Goal: Task Accomplishment & Management: Manage account settings

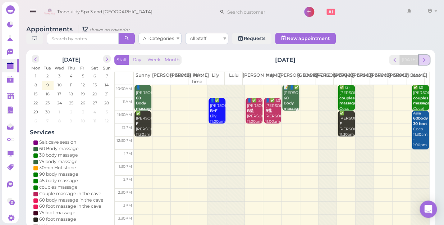
click at [424, 56] on span "next" at bounding box center [424, 59] width 7 height 7
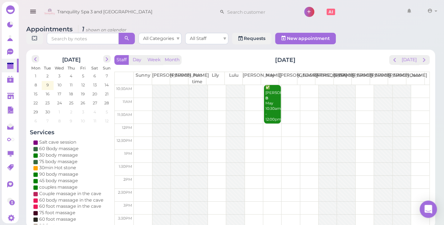
click at [215, 85] on td at bounding box center [282, 91] width 296 height 13
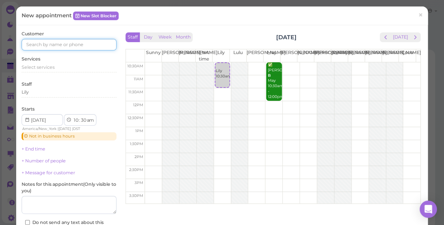
click at [64, 44] on input at bounding box center [69, 45] width 95 height 12
click at [76, 43] on input "347" at bounding box center [69, 45] width 95 height 12
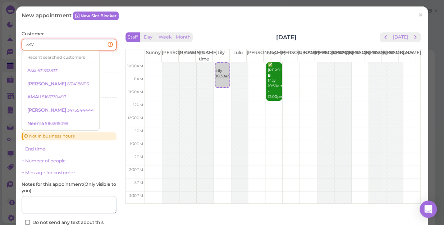
click at [76, 43] on input "347" at bounding box center [69, 45] width 95 height 12
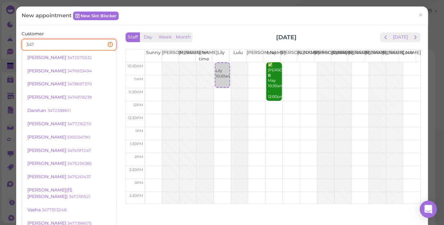
click at [76, 43] on input "347" at bounding box center [69, 45] width 95 height 12
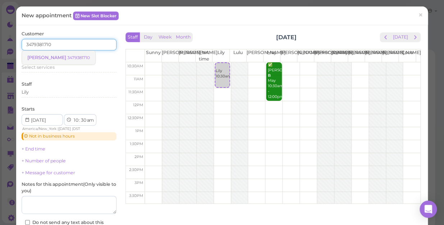
type input "3479381710"
click at [67, 56] on small "3479381710" at bounding box center [78, 57] width 23 height 5
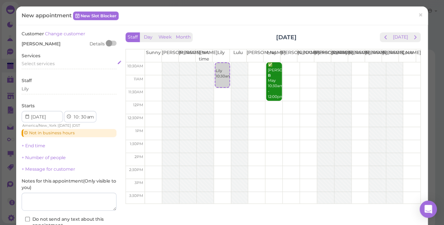
click at [58, 61] on div "Select services" at bounding box center [69, 63] width 95 height 6
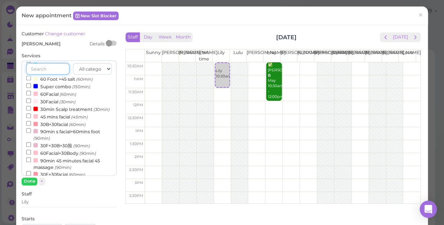
scroll to position [229, 0]
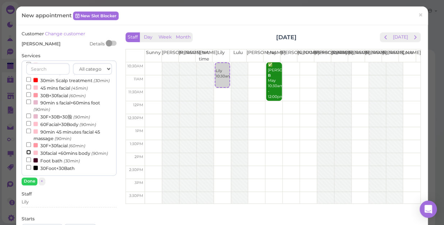
click at [27, 150] on input "30facial +60mins body (90min)" at bounding box center [28, 152] width 5 height 5
click at [30, 182] on button "Done" at bounding box center [30, 181] width 16 height 8
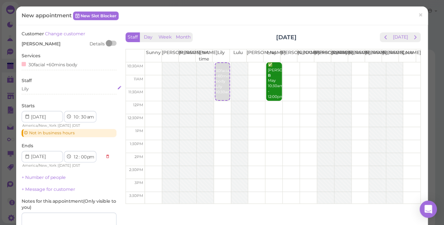
click at [37, 90] on div "Lily" at bounding box center [69, 89] width 95 height 6
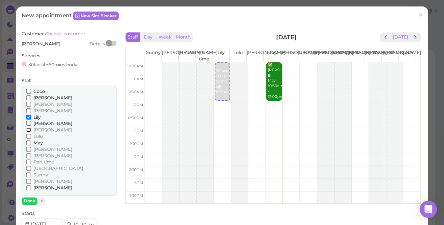
click at [28, 129] on input "[PERSON_NAME]" at bounding box center [28, 129] width 5 height 5
click at [31, 198] on button "Done" at bounding box center [30, 201] width 16 height 8
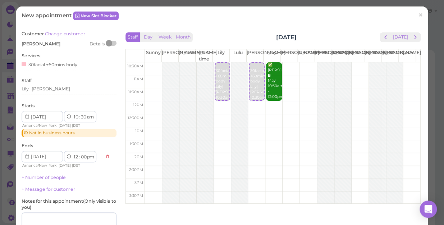
scroll to position [81, 0]
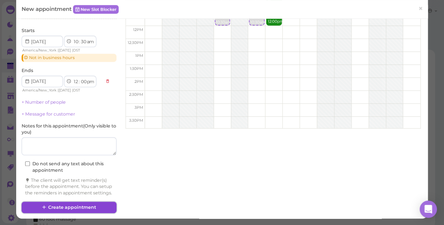
click at [95, 205] on button "Create appointment" at bounding box center [69, 207] width 95 height 12
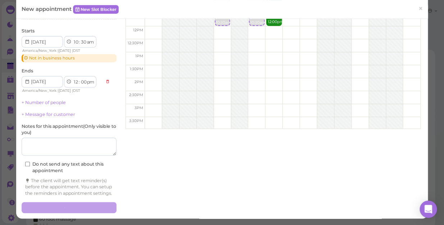
scroll to position [81, 0]
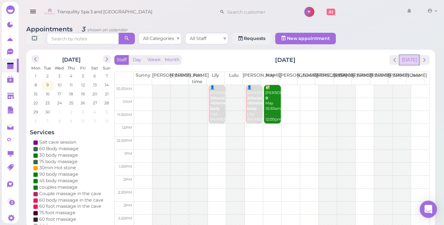
click at [410, 55] on button "[DATE]" at bounding box center [408, 60] width 19 height 10
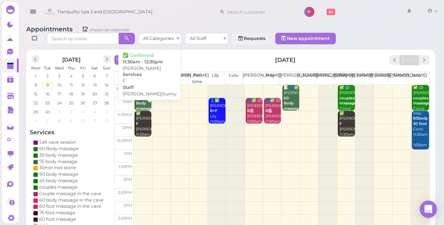
click at [143, 124] on div "✅ [PERSON_NAME] F [PERSON_NAME]|Sunny 11:30am - 12:30pm" at bounding box center [144, 129] width 16 height 37
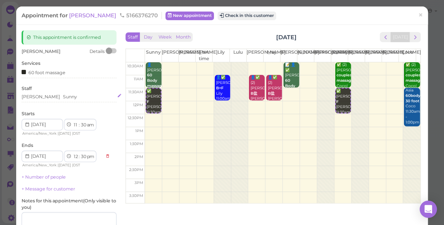
click at [56, 98] on div "[PERSON_NAME] Sunny" at bounding box center [69, 96] width 95 height 6
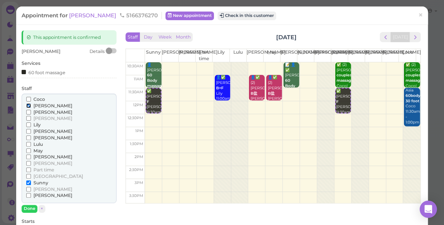
click at [27, 107] on input "[PERSON_NAME]" at bounding box center [28, 105] width 5 height 5
click at [28, 154] on input "[PERSON_NAME]" at bounding box center [28, 156] width 5 height 5
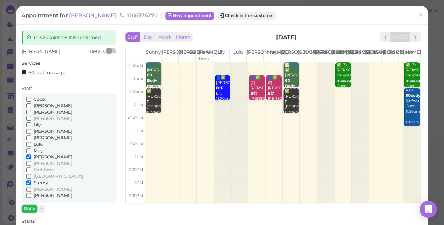
click at [32, 206] on button "Done" at bounding box center [30, 209] width 16 height 8
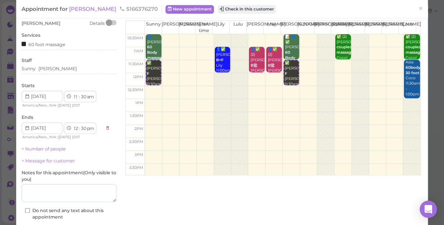
scroll to position [65, 0]
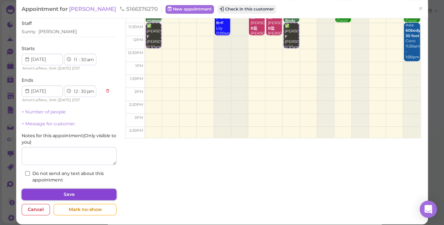
click at [99, 191] on button "Save" at bounding box center [69, 194] width 95 height 12
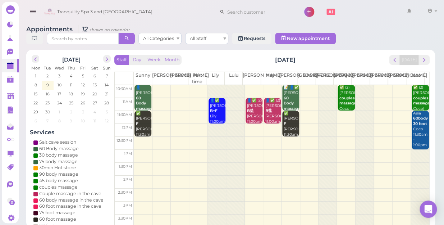
click at [341, 111] on td at bounding box center [282, 117] width 296 height 13
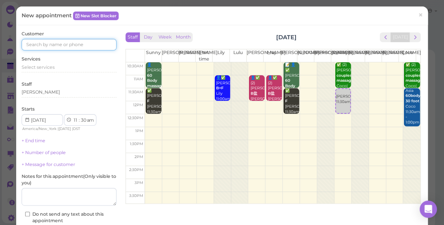
click at [107, 44] on input at bounding box center [69, 45] width 95 height 12
type input "5163126145"
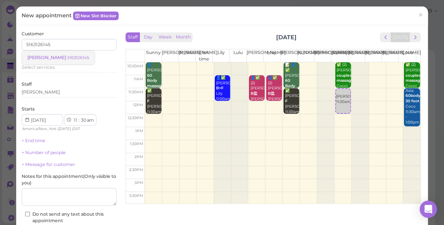
click at [67, 55] on small "5163126145" at bounding box center [78, 57] width 22 height 5
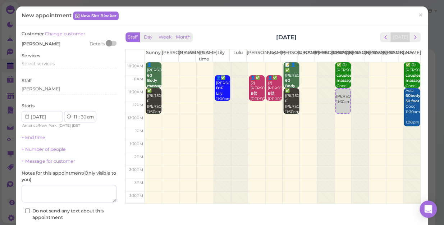
click at [50, 59] on div "Services Select services" at bounding box center [69, 62] width 95 height 20
click at [50, 62] on span "Select services" at bounding box center [38, 63] width 33 height 5
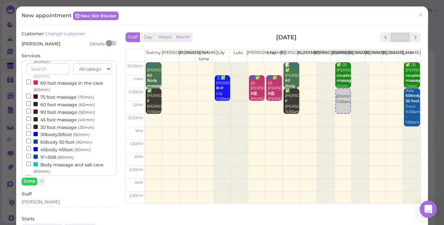
scroll to position [98, 0]
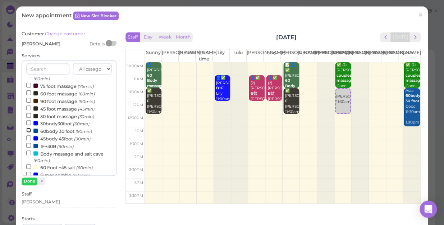
click at [28, 131] on input "60body 30 foot (90min)" at bounding box center [28, 130] width 5 height 5
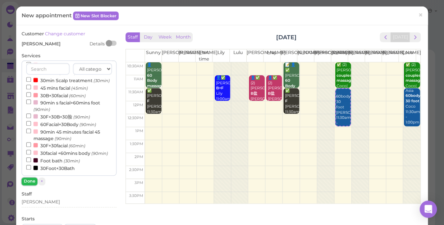
click at [31, 177] on button "Done" at bounding box center [30, 181] width 16 height 8
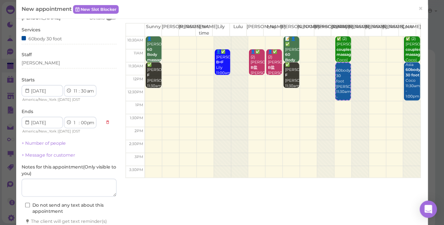
scroll to position [73, 0]
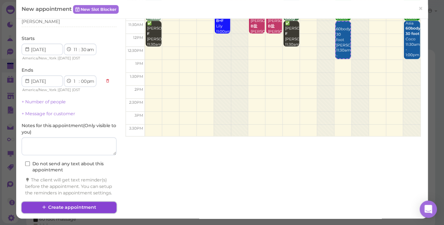
click at [103, 204] on button "Create appointment" at bounding box center [69, 207] width 95 height 12
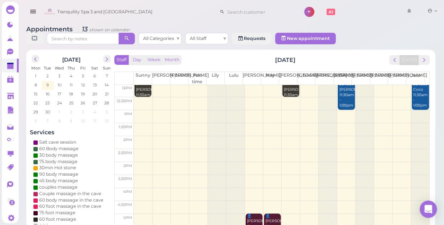
scroll to position [130, 0]
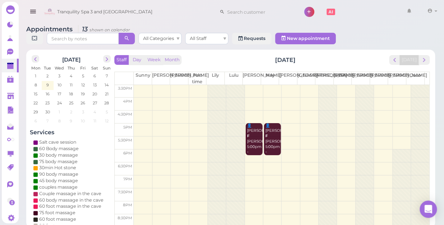
click at [342, 188] on td at bounding box center [282, 194] width 296 height 13
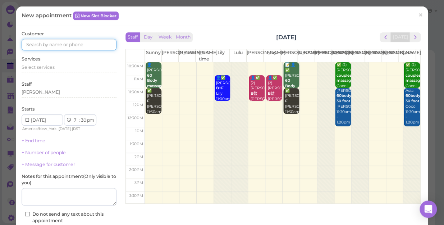
click at [87, 45] on input at bounding box center [69, 45] width 95 height 12
type input "3472039011"
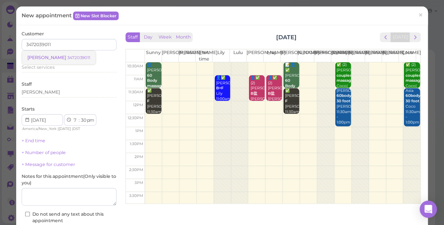
click at [67, 56] on small "3472039011" at bounding box center [78, 57] width 23 height 5
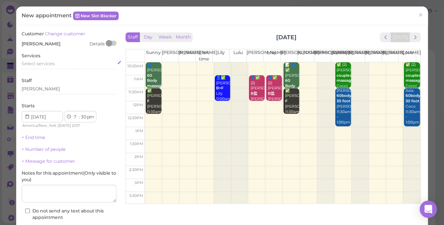
click at [59, 63] on div "Select services" at bounding box center [69, 63] width 95 height 6
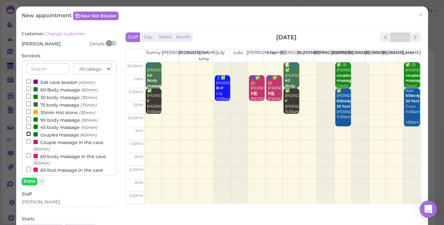
click at [27, 133] on input "couples massage (60min)" at bounding box center [28, 133] width 5 height 5
click at [31, 182] on button "Done" at bounding box center [30, 181] width 16 height 8
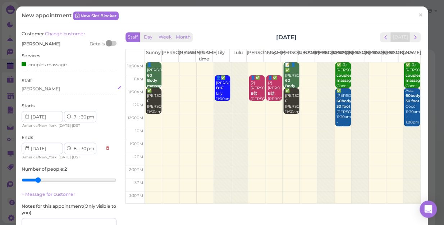
click at [32, 89] on div "[PERSON_NAME]" at bounding box center [41, 89] width 38 height 6
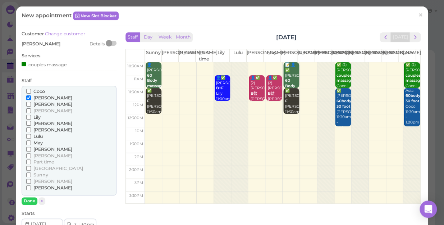
click at [26, 91] on input "Coco" at bounding box center [28, 91] width 5 height 5
click at [35, 200] on button "Done" at bounding box center [30, 201] width 16 height 8
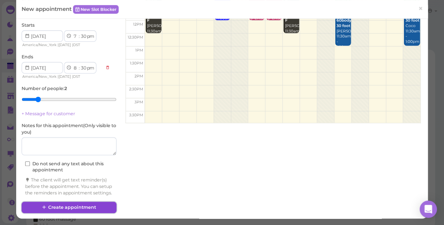
click at [100, 204] on button "Create appointment" at bounding box center [69, 207] width 95 height 12
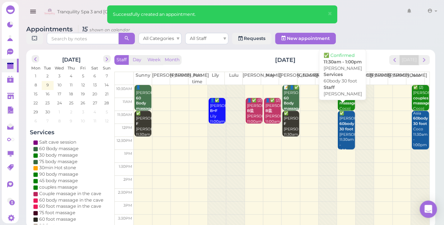
click at [341, 132] on div "✅ [PERSON_NAME] 60body 30 foot [PERSON_NAME] 11:30am - 1:00pm" at bounding box center [347, 132] width 16 height 42
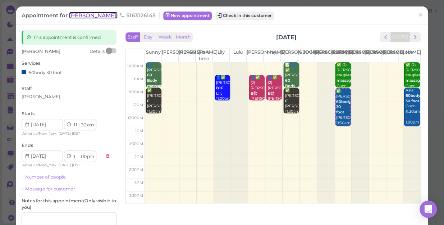
click at [77, 18] on span "[PERSON_NAME]" at bounding box center [93, 15] width 49 height 7
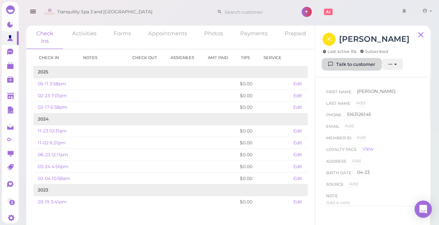
click at [350, 62] on link "Talk to customer" at bounding box center [352, 65] width 59 height 12
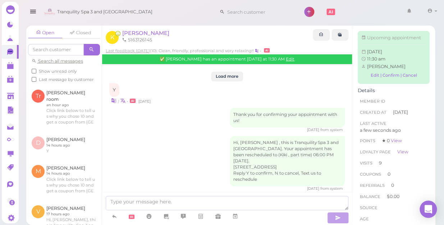
scroll to position [924, 0]
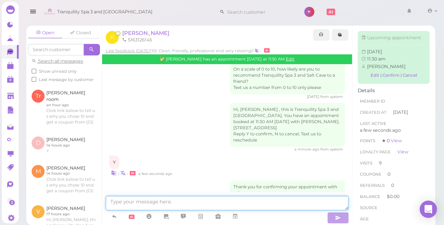
click at [232, 205] on textarea at bounding box center [227, 203] width 243 height 14
type textarea "t"
type textarea "Thank you.See you 11:30"
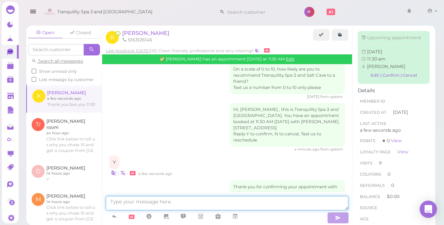
scroll to position [941, 0]
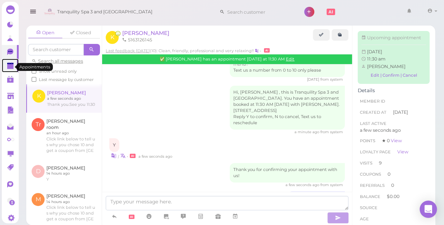
click at [10, 68] on polygon at bounding box center [10, 66] width 6 height 5
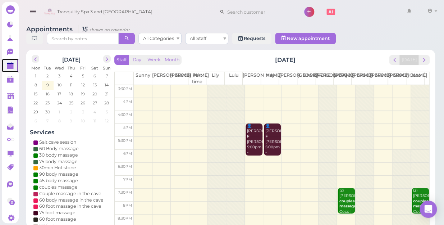
scroll to position [130, 0]
click at [140, 149] on td at bounding box center [282, 155] width 296 height 13
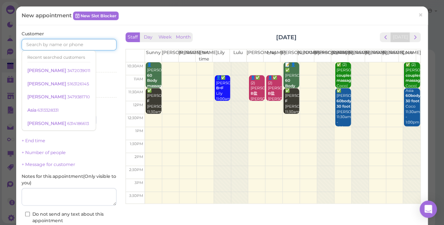
click at [83, 47] on input at bounding box center [69, 45] width 95 height 12
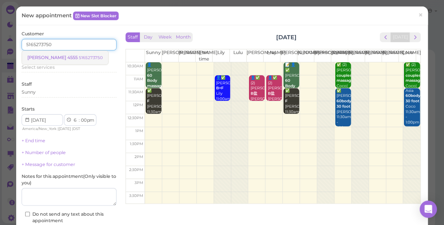
type input "5165273750"
click at [79, 59] on small "5165273750" at bounding box center [91, 57] width 24 height 5
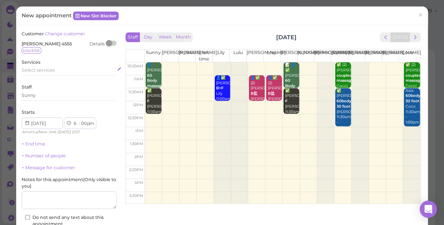
click at [47, 68] on span "Select services" at bounding box center [38, 69] width 33 height 5
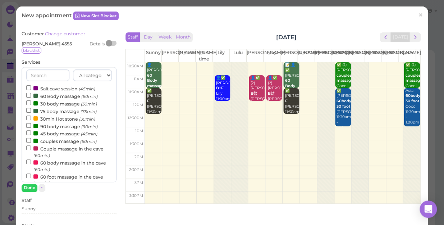
click at [49, 97] on label "60 Body massage (60min)" at bounding box center [62, 96] width 72 height 8
click at [31, 97] on input "60 Body massage (60min)" at bounding box center [28, 95] width 5 height 5
click at [32, 186] on button "Done" at bounding box center [30, 188] width 16 height 8
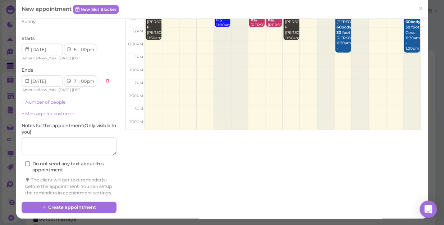
scroll to position [79, 0]
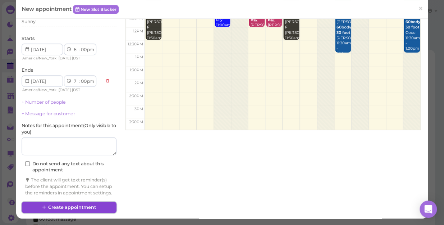
click at [72, 207] on button "Create appointment" at bounding box center [69, 207] width 95 height 12
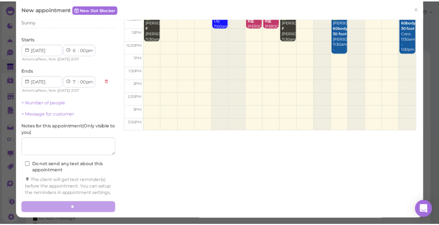
scroll to position [0, 0]
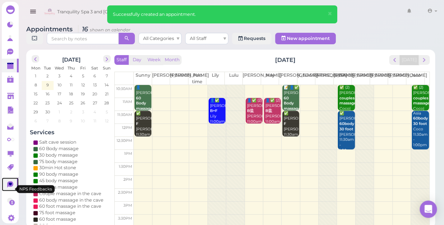
click at [7, 187] on icon at bounding box center [11, 185] width 8 height 8
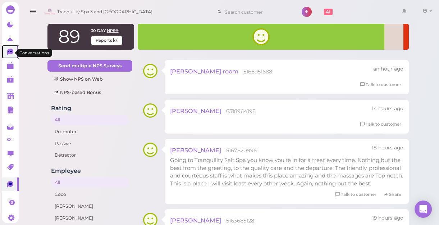
click at [10, 54] on icon at bounding box center [10, 52] width 6 height 6
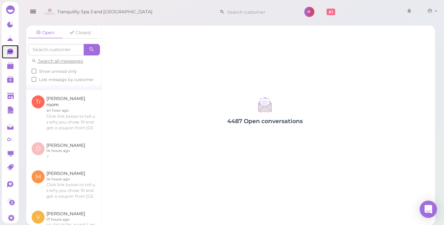
scroll to position [32, 0]
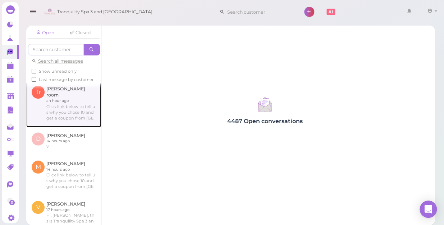
click at [65, 119] on link at bounding box center [63, 103] width 75 height 47
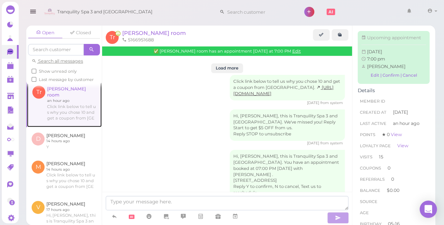
scroll to position [941, 0]
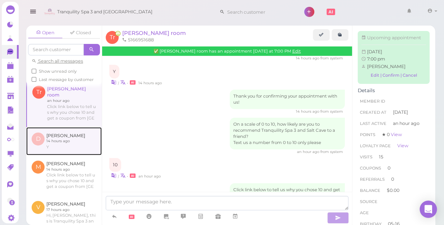
click at [57, 147] on link at bounding box center [64, 141] width 76 height 28
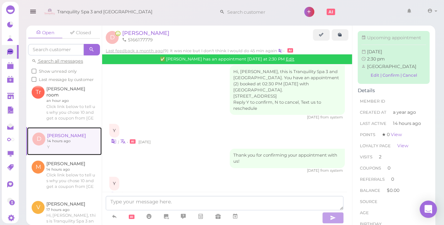
scroll to position [98, 0]
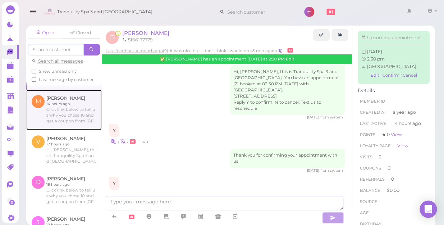
click at [59, 121] on link at bounding box center [64, 110] width 76 height 40
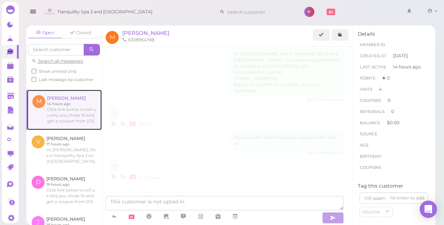
scroll to position [716, 0]
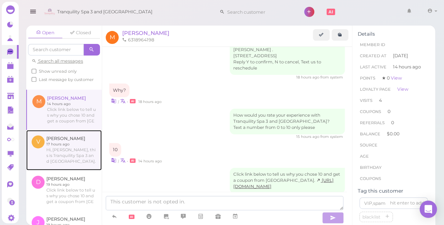
click at [64, 157] on link at bounding box center [64, 150] width 76 height 40
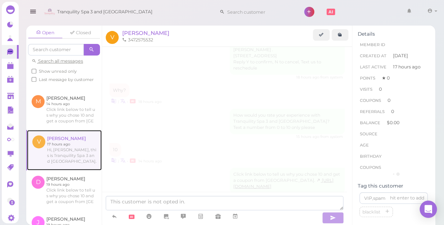
scroll to position [126, 0]
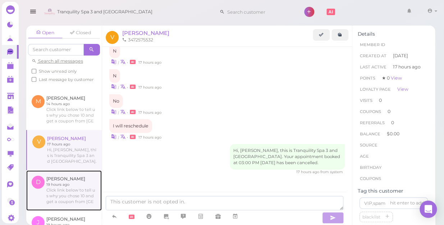
click at [64, 196] on link at bounding box center [64, 190] width 76 height 40
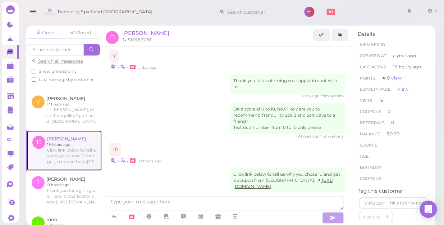
scroll to position [196, 0]
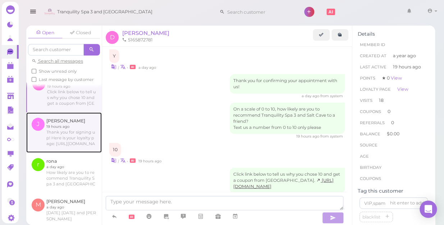
click at [61, 139] on link at bounding box center [64, 132] width 76 height 40
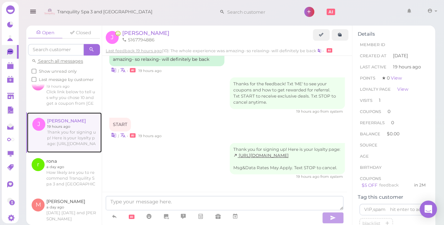
scroll to position [371, 0]
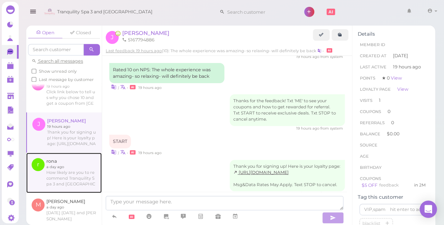
click at [63, 181] on link at bounding box center [64, 172] width 76 height 40
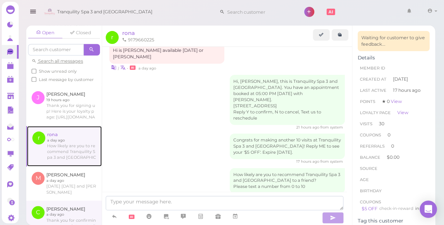
scroll to position [261, 0]
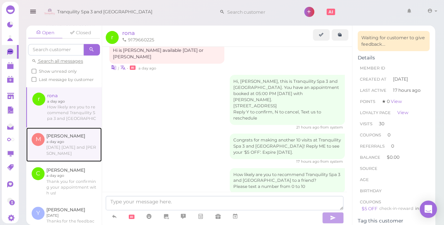
click at [64, 152] on link at bounding box center [64, 144] width 76 height 34
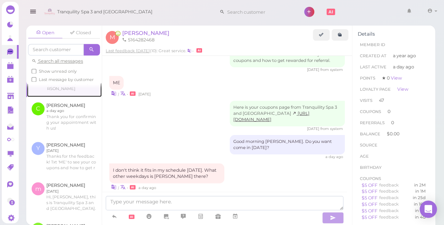
scroll to position [327, 0]
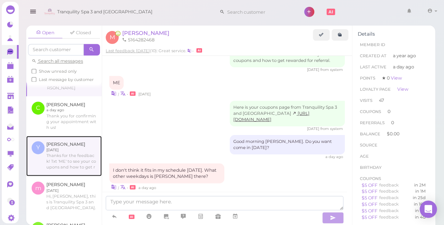
click at [67, 161] on link at bounding box center [64, 156] width 76 height 40
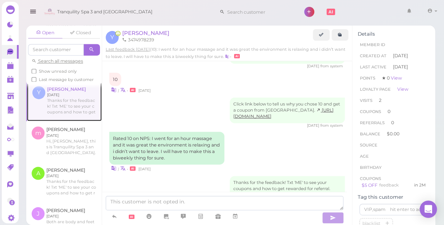
scroll to position [392, 0]
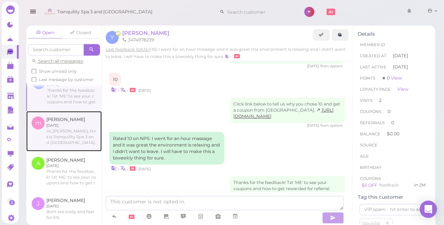
click at [63, 142] on link at bounding box center [64, 131] width 76 height 40
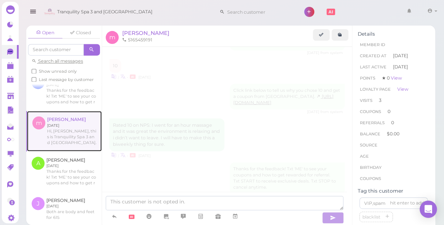
scroll to position [795, 0]
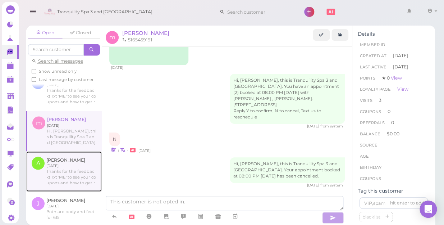
click at [61, 174] on link at bounding box center [64, 171] width 76 height 40
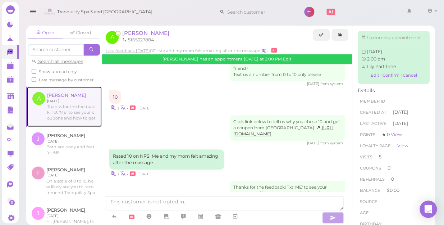
scroll to position [457, 0]
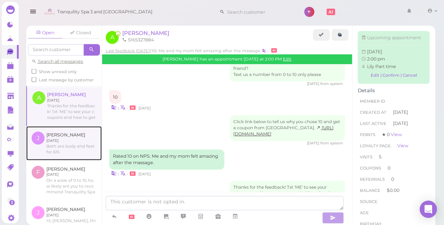
click at [61, 146] on link at bounding box center [64, 143] width 76 height 34
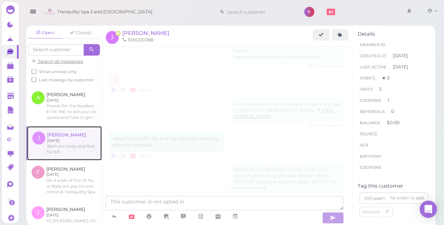
scroll to position [780, 0]
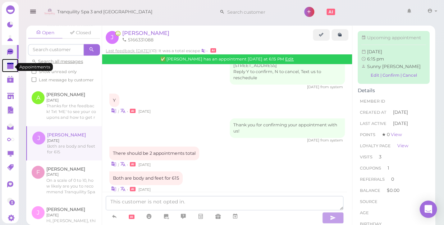
click at [9, 68] on polygon at bounding box center [10, 66] width 6 height 5
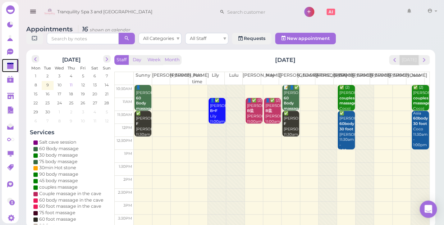
click at [72, 82] on span "11" at bounding box center [71, 85] width 4 height 6
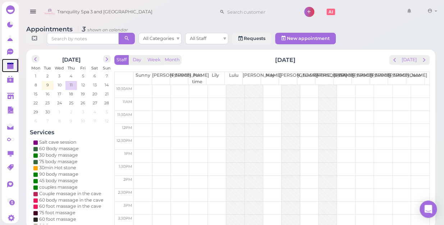
click at [218, 85] on td at bounding box center [282, 91] width 296 height 13
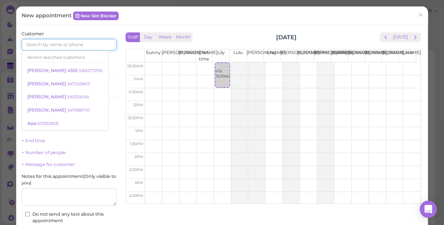
click at [91, 44] on input at bounding box center [69, 45] width 95 height 12
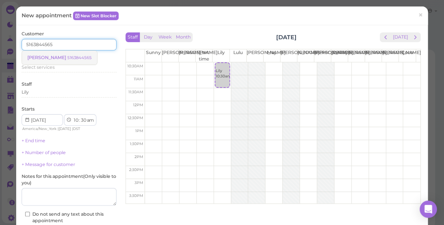
type input "5163844565"
click at [67, 58] on small "5163844565" at bounding box center [79, 57] width 24 height 5
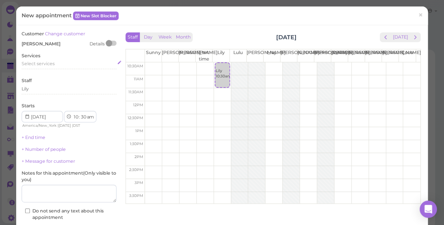
click at [52, 64] on span "Select services" at bounding box center [38, 63] width 33 height 5
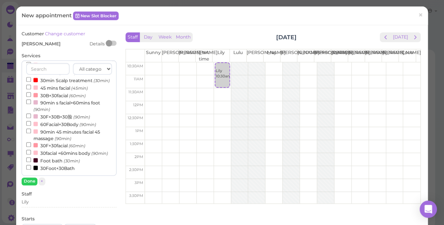
scroll to position [229, 0]
click at [28, 142] on input "30F+30facial (60min)" at bounding box center [28, 144] width 5 height 5
click at [28, 183] on button "Done" at bounding box center [30, 181] width 16 height 8
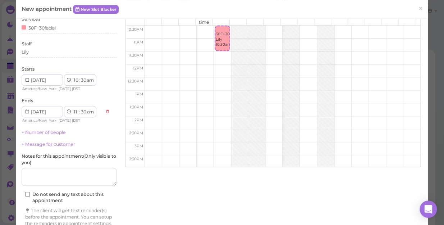
scroll to position [73, 0]
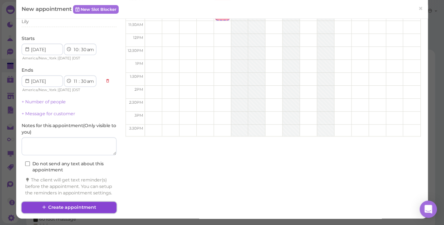
click at [90, 207] on button "Create appointment" at bounding box center [69, 207] width 95 height 12
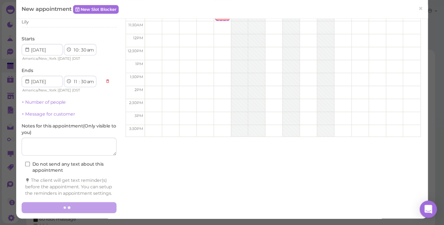
scroll to position [73, 0]
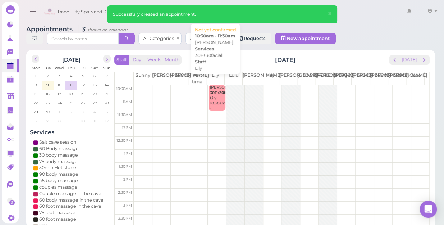
click at [213, 99] on div "heather 30F+30facial Lily 10:30am - 11:30am" at bounding box center [218, 101] width 16 height 32
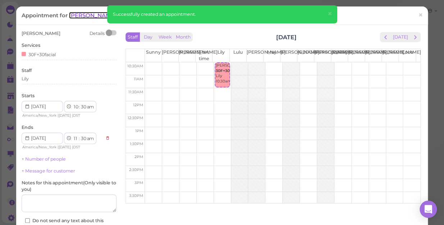
click at [77, 14] on span "[PERSON_NAME]" at bounding box center [93, 15] width 49 height 7
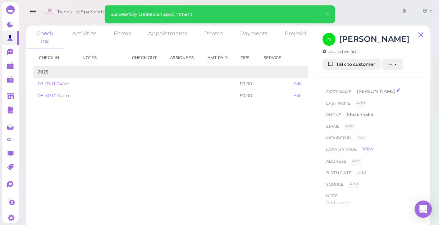
click at [361, 91] on span "[PERSON_NAME]" at bounding box center [376, 90] width 38 height 5
click at [362, 93] on input "[PERSON_NAME]" at bounding box center [388, 93] width 62 height 11
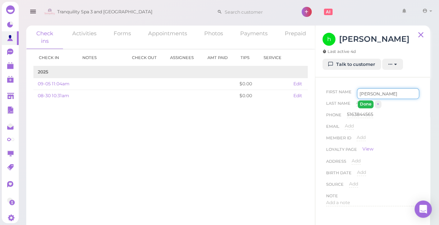
type input "[PERSON_NAME]"
click at [364, 101] on button "Done" at bounding box center [366, 104] width 16 height 8
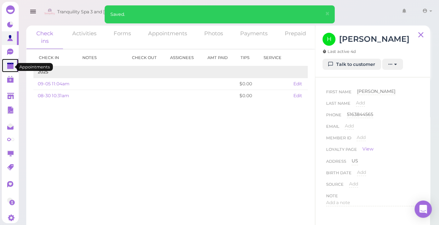
click at [10, 68] on polygon at bounding box center [10, 66] width 6 height 5
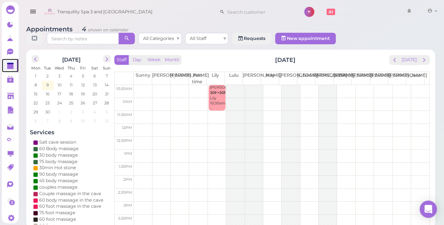
click at [304, 85] on td at bounding box center [282, 91] width 296 height 13
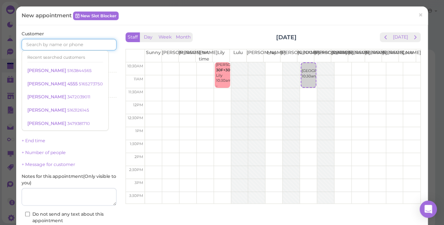
click at [94, 45] on input at bounding box center [69, 45] width 95 height 12
click at [67, 69] on small "5163844565" at bounding box center [79, 70] width 24 height 5
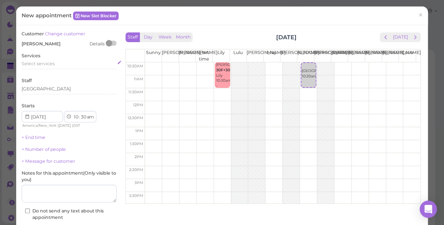
click at [54, 65] on div "Select services" at bounding box center [69, 63] width 95 height 6
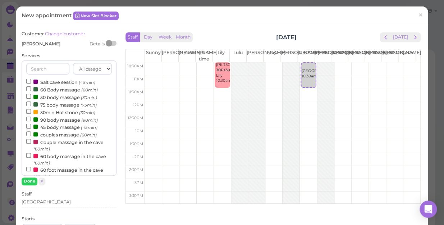
click at [55, 81] on label "Salt cave session (45min)" at bounding box center [60, 82] width 69 height 8
click at [31, 81] on input "Salt cave session (45min)" at bounding box center [28, 81] width 5 height 5
click at [29, 180] on button "Done" at bounding box center [30, 181] width 16 height 8
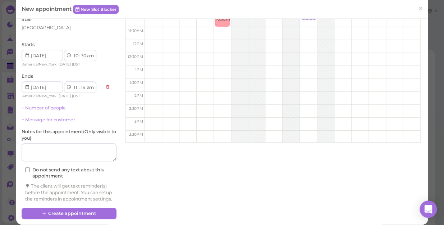
scroll to position [65, 0]
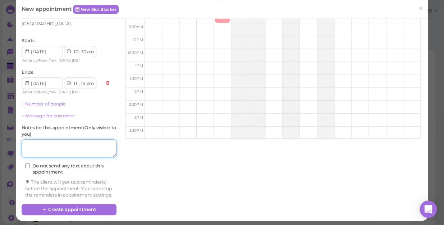
click at [72, 151] on textarea at bounding box center [69, 148] width 95 height 18
click at [60, 105] on link "+ Number of people" at bounding box center [44, 103] width 44 height 5
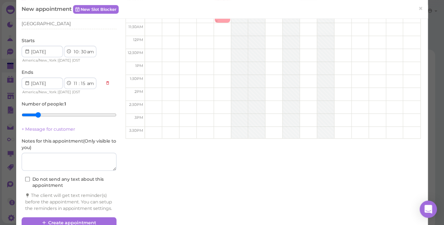
type input "2"
click at [40, 115] on input "range" at bounding box center [69, 115] width 95 height 12
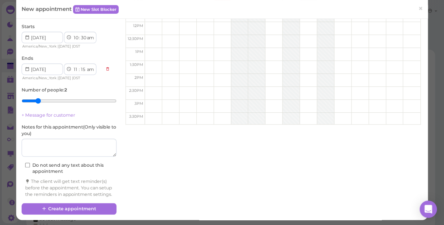
scroll to position [86, 0]
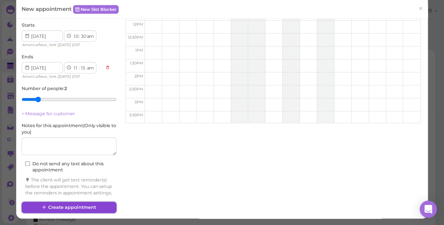
click at [86, 206] on button "Create appointment" at bounding box center [69, 207] width 95 height 12
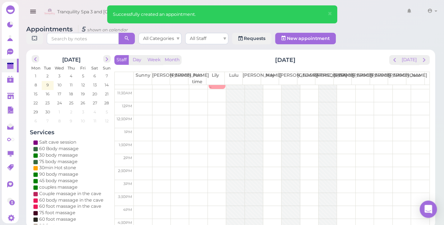
scroll to position [32, 0]
click at [409, 55] on button "[DATE]" at bounding box center [408, 60] width 19 height 10
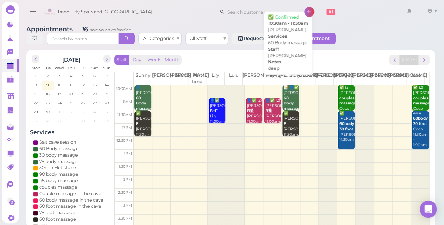
click at [287, 93] on div "📝 👤✅ [PERSON_NAME] 60 Body massage deep [PERSON_NAME] 10:30am - 11:30am" at bounding box center [291, 111] width 16 height 53
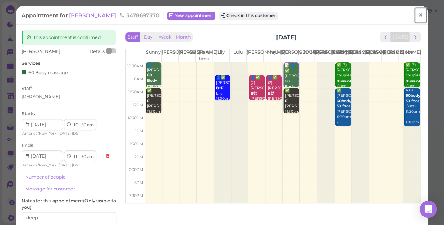
click at [418, 19] on span "×" at bounding box center [420, 15] width 5 height 10
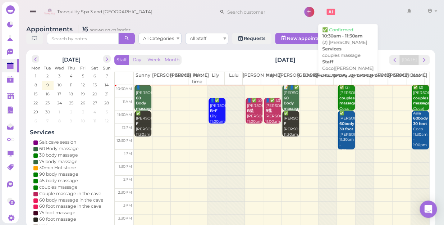
click at [339, 96] on b "couples massage" at bounding box center [347, 101] width 17 height 10
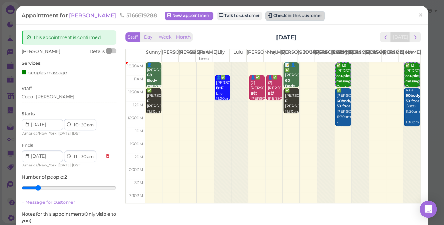
click at [266, 17] on button "Check in this customer" at bounding box center [295, 16] width 59 height 9
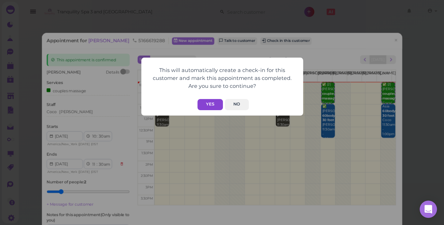
click at [213, 99] on button "Yes" at bounding box center [210, 104] width 26 height 11
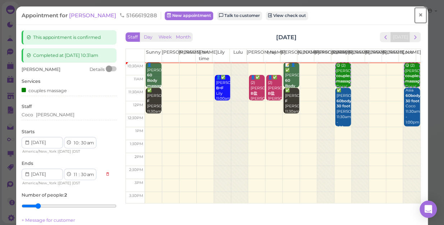
click at [418, 17] on span "×" at bounding box center [420, 15] width 5 height 10
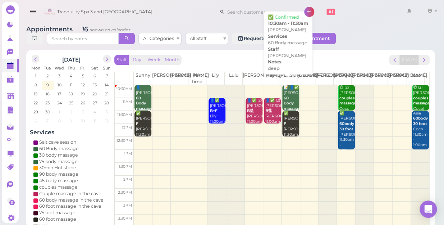
click at [288, 95] on div "📝 👤✅ [PERSON_NAME] 60 Body massage deep [PERSON_NAME] 10:30am - 11:30am" at bounding box center [291, 111] width 16 height 53
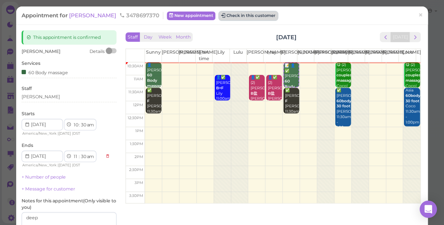
click at [219, 14] on button "Check in this customer" at bounding box center [248, 16] width 59 height 9
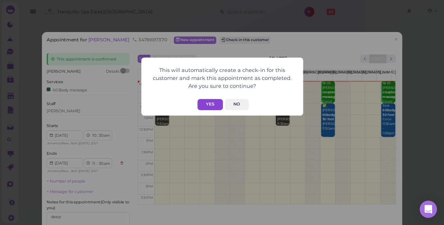
click at [214, 101] on button "Yes" at bounding box center [210, 104] width 26 height 11
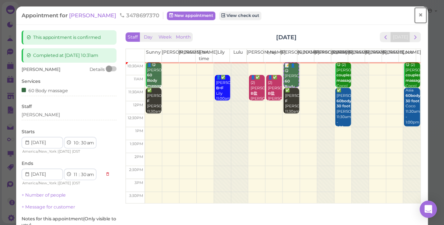
click at [418, 14] on span "×" at bounding box center [420, 15] width 5 height 10
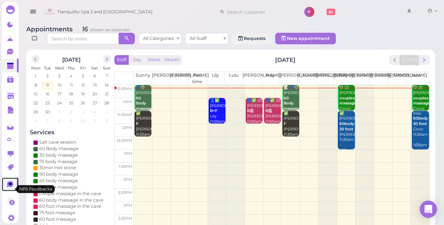
click at [11, 187] on icon at bounding box center [10, 184] width 6 height 6
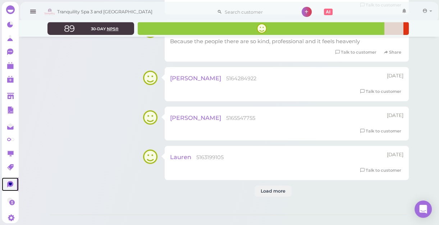
scroll to position [1242, 0]
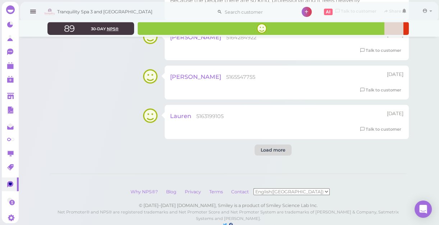
click at [265, 145] on div "Load more" at bounding box center [273, 150] width 37 height 12
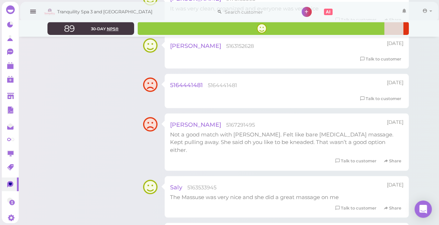
scroll to position [1438, 0]
click at [10, 68] on polygon at bounding box center [10, 66] width 6 height 5
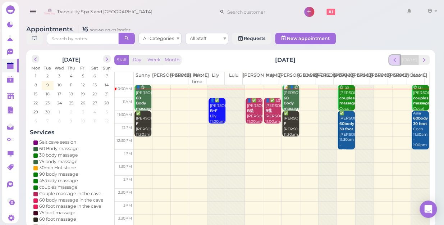
click at [396, 56] on span "prev" at bounding box center [394, 59] width 7 height 7
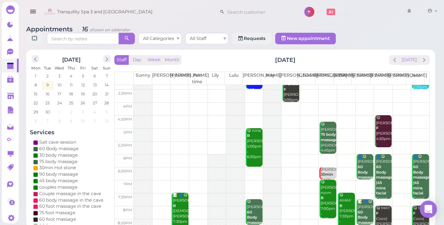
scroll to position [130, 0]
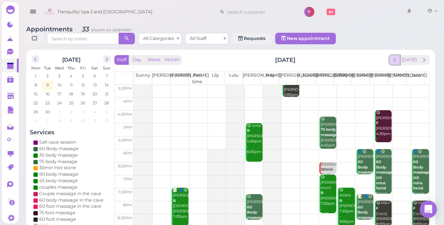
click at [396, 56] on span "prev" at bounding box center [394, 59] width 7 height 7
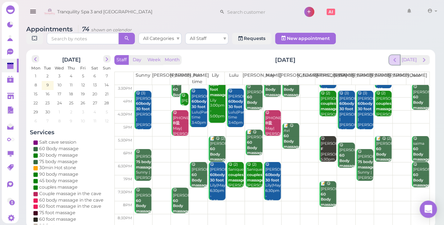
click at [394, 56] on span "prev" at bounding box center [394, 59] width 7 height 7
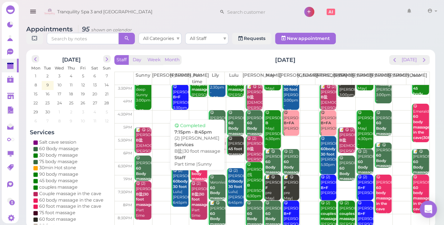
click at [199, 193] on div "😋 (2) [PERSON_NAME]盐|30 foot massage Part time |Sunny 7:15pm - 8:45pm" at bounding box center [199, 210] width 16 height 58
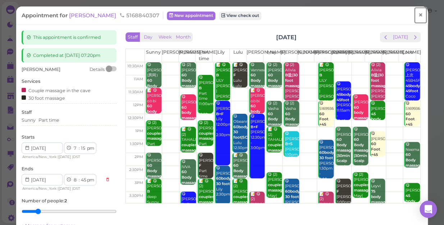
click at [418, 15] on span "×" at bounding box center [420, 15] width 5 height 10
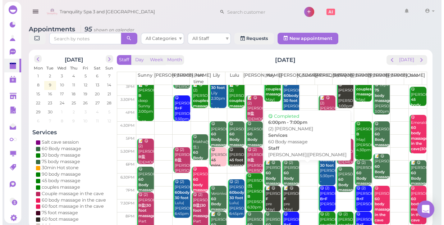
scroll to position [130, 0]
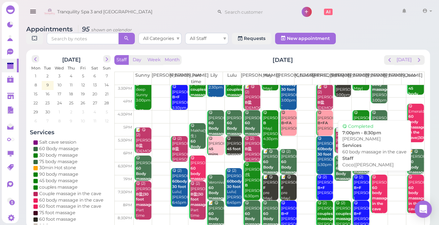
click at [374, 186] on div "😋 [PERSON_NAME] 60 body massage in the cave Coco|[PERSON_NAME] 7:00pm - 8:30pm" at bounding box center [379, 205] width 15 height 63
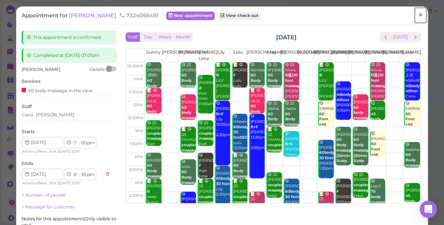
click at [418, 14] on link "×" at bounding box center [420, 15] width 13 height 17
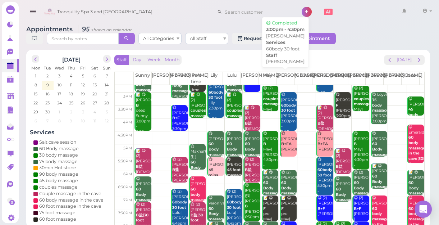
scroll to position [97, 0]
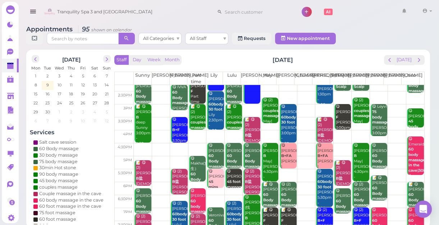
click at [392, 65] on div "Staff Day Week Month [DATE] [DATE] [PERSON_NAME] Part time [PERSON_NAME] [PERSO…" at bounding box center [269, 140] width 310 height 171
click at [392, 65] on button "prev" at bounding box center [389, 60] width 11 height 10
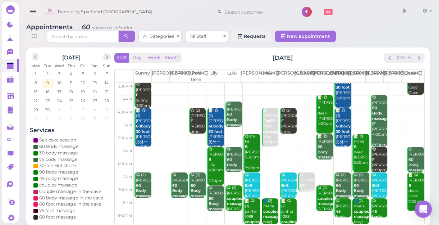
scroll to position [3, 0]
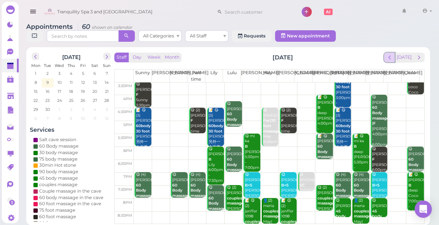
click at [392, 60] on span "prev" at bounding box center [389, 57] width 7 height 7
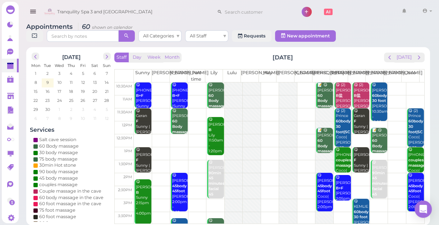
scroll to position [130, 0]
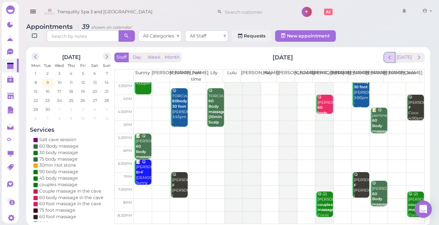
click at [390, 60] on span "prev" at bounding box center [389, 57] width 7 height 7
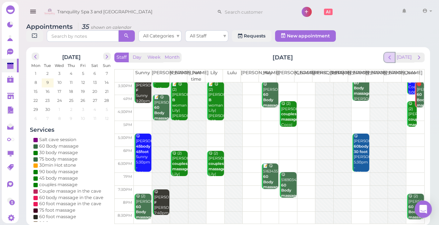
click at [392, 58] on span "prev" at bounding box center [389, 57] width 7 height 7
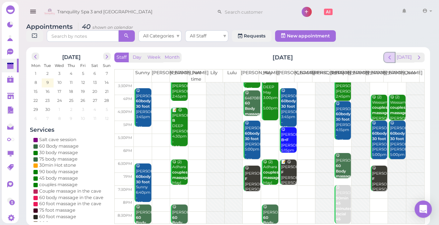
click at [392, 58] on span "prev" at bounding box center [389, 57] width 7 height 7
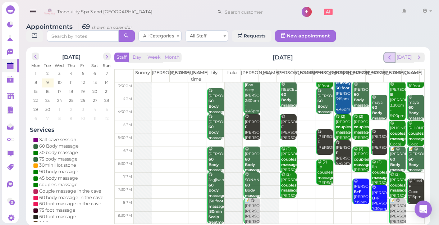
click at [391, 58] on span "prev" at bounding box center [389, 57] width 7 height 7
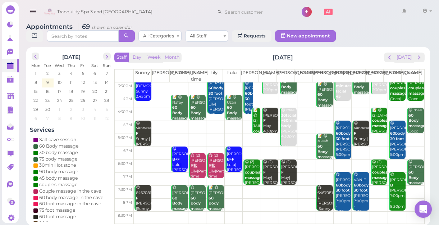
scroll to position [0, 0]
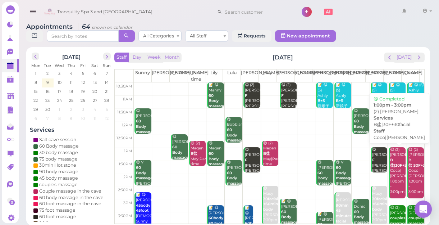
click at [396, 184] on div "😋 (2) [PERSON_NAME]盐|30F+30facial Coco|[PERSON_NAME] 1:00pm - 3:00pm" at bounding box center [397, 170] width 15 height 47
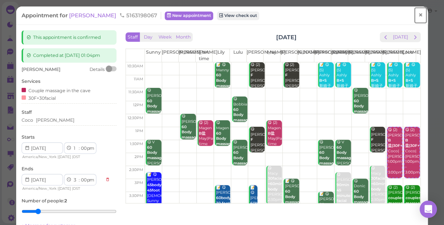
click at [418, 14] on span "×" at bounding box center [420, 15] width 5 height 10
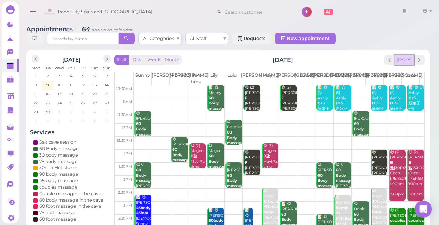
click at [402, 64] on button "[DATE]" at bounding box center [403, 60] width 19 height 10
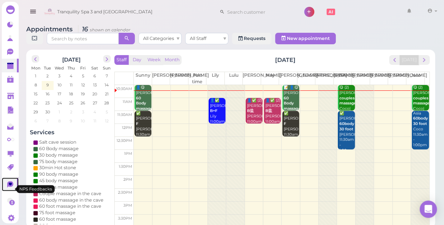
click at [9, 187] on icon at bounding box center [10, 184] width 6 height 6
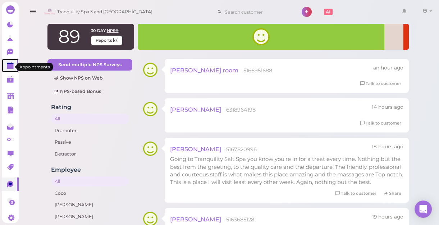
click at [8, 67] on polygon at bounding box center [10, 66] width 6 height 5
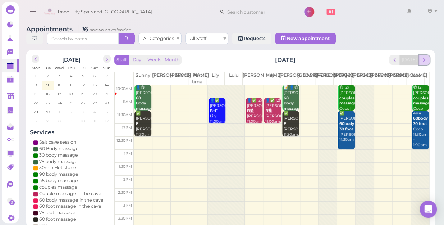
click at [421, 56] on span "next" at bounding box center [424, 59] width 7 height 7
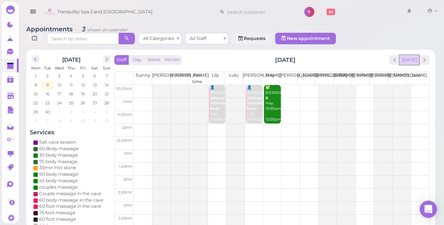
click at [407, 55] on button "[DATE]" at bounding box center [408, 60] width 19 height 10
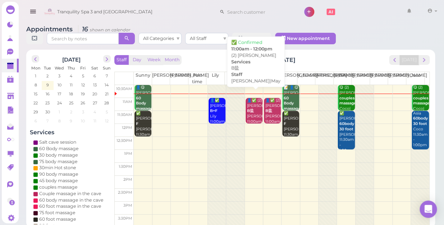
click at [250, 104] on div "👤✅ (2) [PERSON_NAME]盐 [PERSON_NAME]|May 11:00am - 12:00pm" at bounding box center [255, 116] width 16 height 37
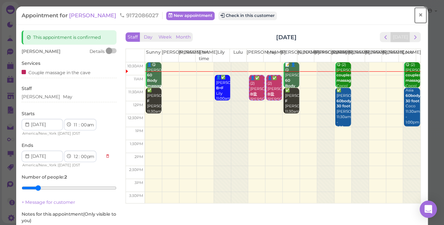
click at [418, 15] on span "×" at bounding box center [420, 15] width 5 height 10
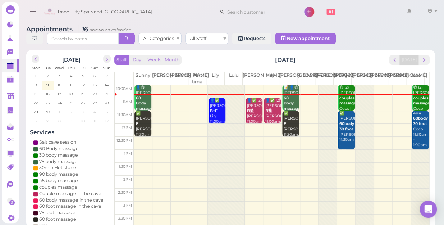
click at [269, 124] on td at bounding box center [282, 130] width 296 height 13
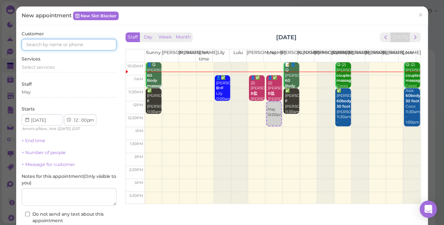
click at [94, 41] on input at bounding box center [69, 45] width 95 height 12
type input "3478162075"
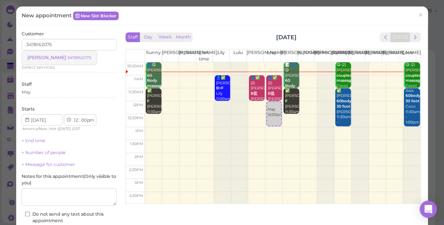
click at [67, 59] on small "3478162075" at bounding box center [79, 57] width 24 height 5
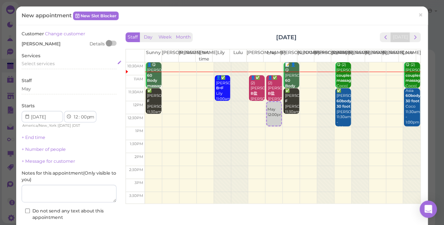
click at [54, 65] on span "Select services" at bounding box center [38, 63] width 33 height 5
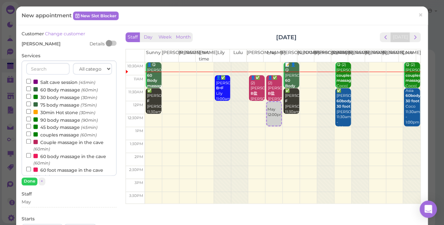
click at [51, 87] on label "60 Body massage (60min)" at bounding box center [62, 90] width 72 height 8
click at [31, 87] on input "60 Body massage (60min)" at bounding box center [28, 88] width 5 height 5
click at [28, 182] on button "Done" at bounding box center [30, 181] width 16 height 8
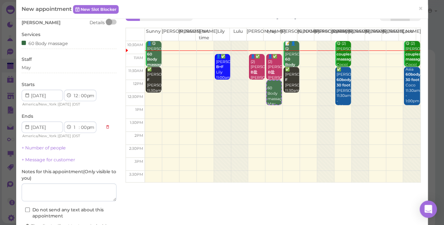
scroll to position [32, 0]
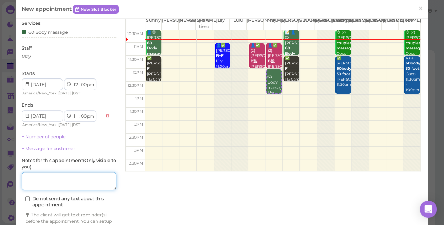
click at [50, 178] on textarea at bounding box center [69, 181] width 95 height 18
type textarea "c"
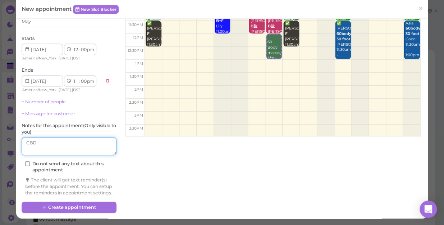
scroll to position [73, 0]
type textarea "CBD"
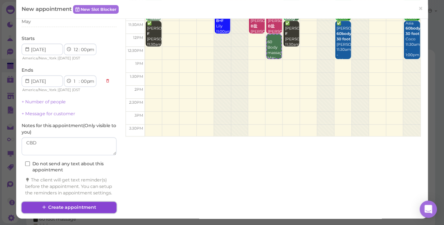
click at [65, 204] on button "Create appointment" at bounding box center [69, 207] width 95 height 12
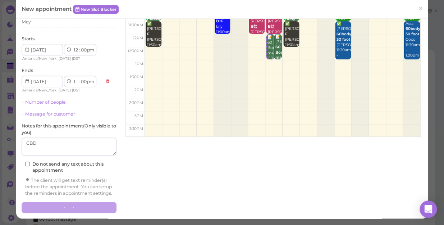
scroll to position [0, 0]
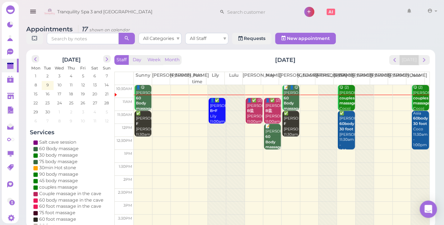
click at [248, 124] on td at bounding box center [282, 130] width 296 height 13
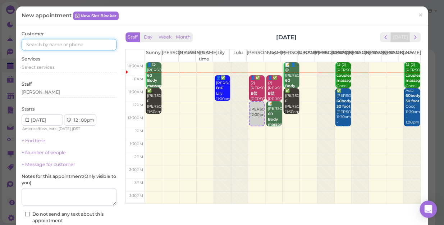
click at [92, 48] on input at bounding box center [69, 45] width 95 height 12
type input "6317412922"
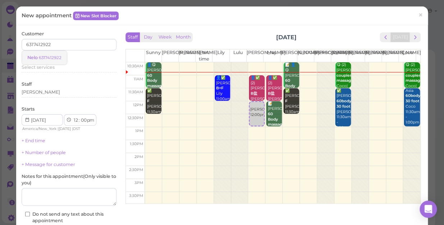
click at [51, 58] on small "6317412922" at bounding box center [50, 57] width 23 height 5
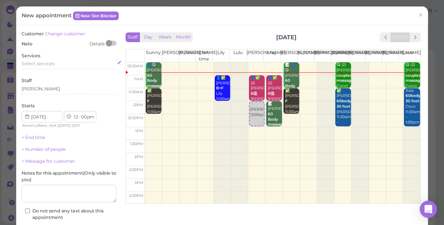
click at [52, 61] on span "Select services" at bounding box center [38, 63] width 33 height 5
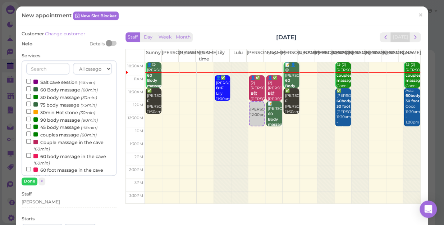
click at [54, 90] on label "60 Body massage (60min)" at bounding box center [62, 90] width 72 height 8
click at [31, 90] on input "60 Body massage (60min)" at bounding box center [28, 88] width 5 height 5
click at [30, 179] on button "Done" at bounding box center [30, 181] width 16 height 8
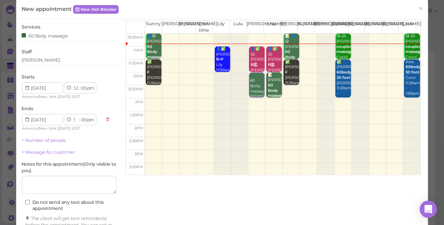
scroll to position [73, 0]
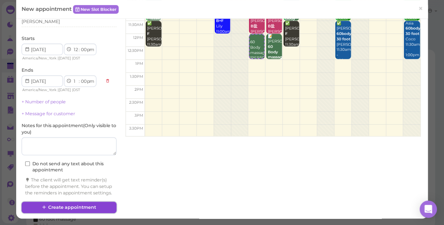
click at [83, 204] on button "Create appointment" at bounding box center [69, 207] width 95 height 12
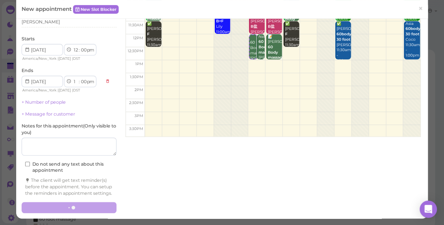
scroll to position [0, 0]
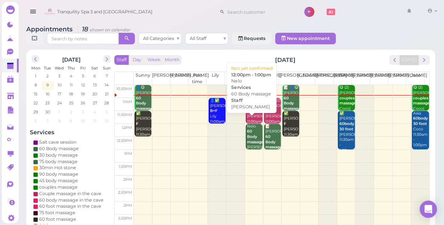
click at [251, 132] on div "Nelo 60 Body massage [PERSON_NAME] 12:00pm - 1:00pm" at bounding box center [255, 145] width 16 height 42
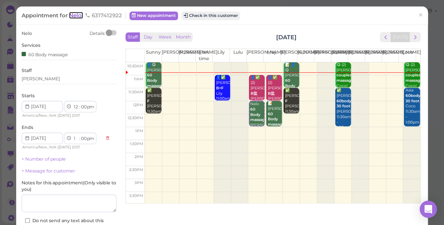
click at [76, 14] on span "Nelo" at bounding box center [76, 15] width 14 height 7
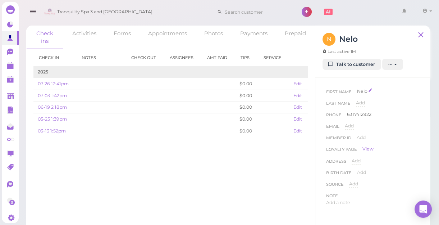
click at [363, 91] on span "Nelo" at bounding box center [362, 90] width 10 height 5
type input "[PERSON_NAME]"
click at [365, 104] on button "Done" at bounding box center [366, 104] width 16 height 8
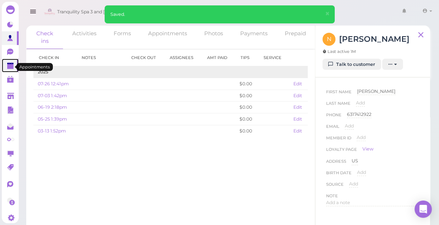
click at [11, 64] on icon at bounding box center [11, 66] width 8 height 8
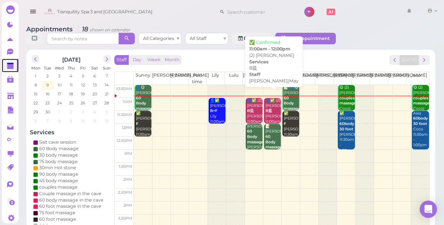
click at [267, 108] on b "B盐" at bounding box center [268, 110] width 7 height 5
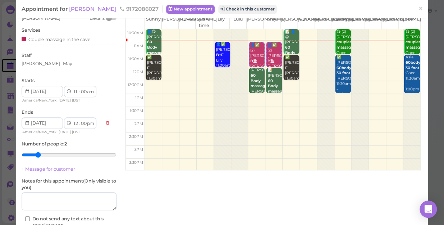
scroll to position [83, 0]
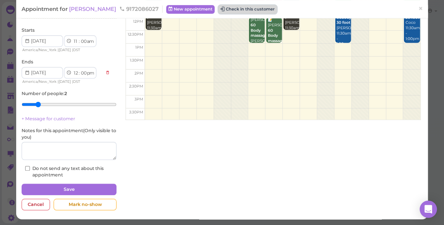
click at [227, 9] on button "Check in this customer" at bounding box center [247, 9] width 59 height 9
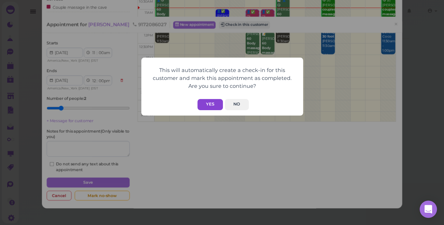
click at [212, 106] on button "Yes" at bounding box center [210, 104] width 26 height 11
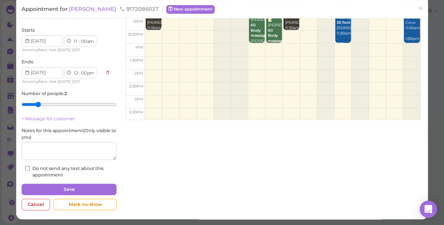
scroll to position [101, 0]
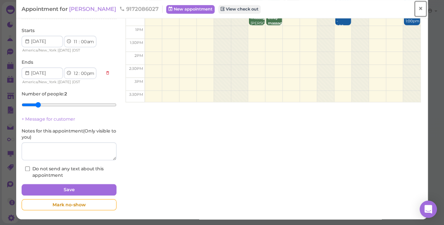
click at [418, 9] on span "×" at bounding box center [420, 9] width 5 height 10
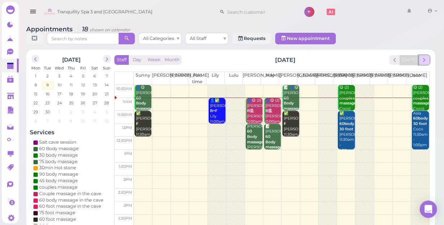
click at [424, 56] on span "next" at bounding box center [424, 59] width 7 height 7
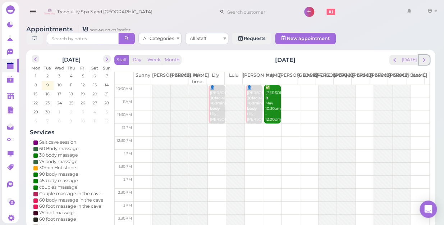
click at [424, 56] on span "next" at bounding box center [424, 59] width 7 height 7
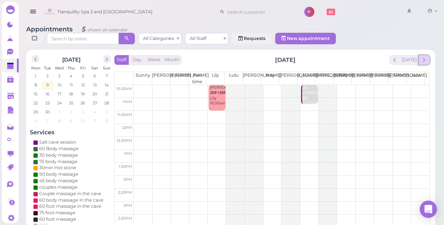
click at [425, 56] on span "next" at bounding box center [424, 59] width 7 height 7
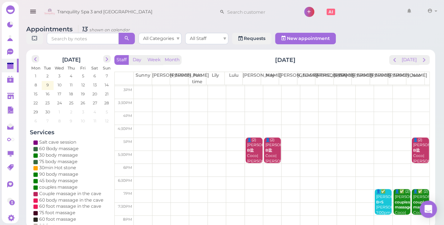
scroll to position [130, 0]
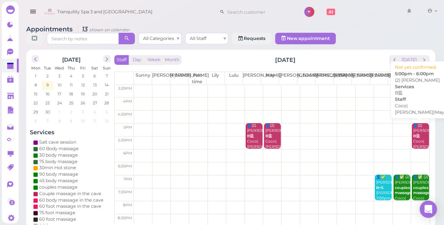
click at [413, 133] on b "B盐" at bounding box center [416, 135] width 7 height 5
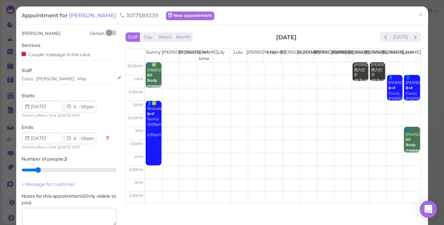
click at [61, 81] on div "Coco [PERSON_NAME]" at bounding box center [69, 79] width 95 height 6
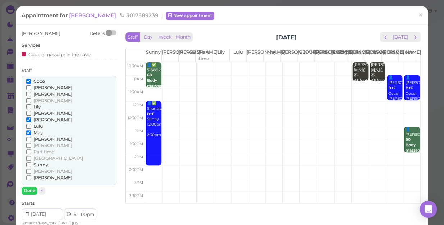
click at [27, 79] on input "Coco" at bounding box center [28, 81] width 5 height 5
click at [32, 191] on button "Done" at bounding box center [30, 191] width 16 height 8
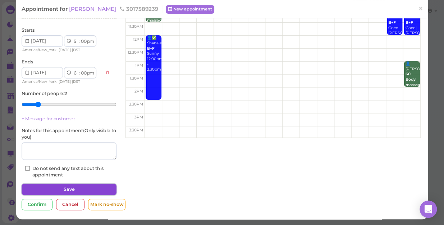
click at [79, 188] on button "Save" at bounding box center [69, 189] width 95 height 12
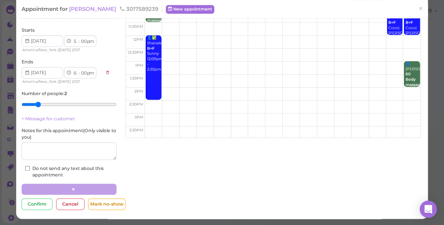
scroll to position [65, 0]
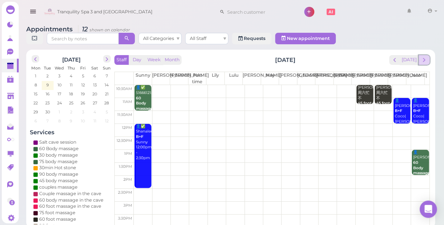
click at [426, 56] on button "next" at bounding box center [424, 60] width 11 height 10
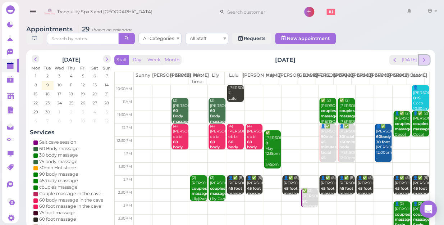
click at [424, 56] on span "next" at bounding box center [424, 59] width 7 height 7
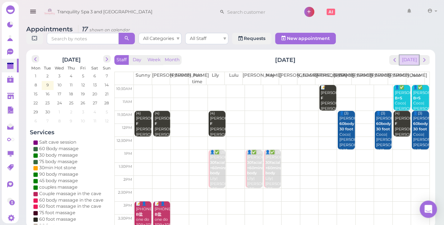
click at [414, 55] on button "[DATE]" at bounding box center [408, 60] width 19 height 10
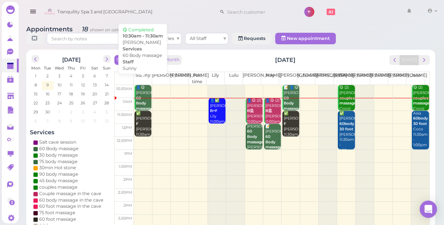
click at [142, 92] on div "👤😋 [PERSON_NAME] 60 Body massage Sunny 10:30am - 11:30am" at bounding box center [144, 108] width 16 height 47
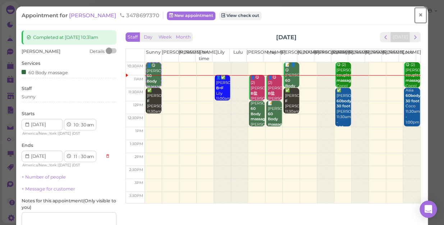
click at [418, 15] on span "×" at bounding box center [420, 15] width 5 height 10
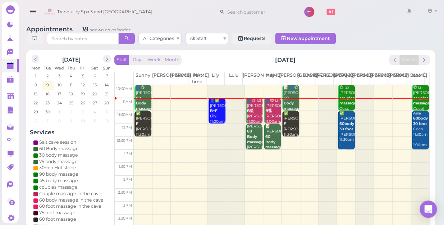
click at [288, 95] on div "📝 👤😋 [PERSON_NAME] 60 Body massage deep [PERSON_NAME] 10:30am - 11:30am" at bounding box center [291, 111] width 16 height 53
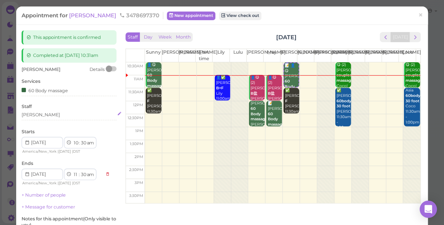
click at [30, 114] on div "[PERSON_NAME]" at bounding box center [41, 114] width 38 height 6
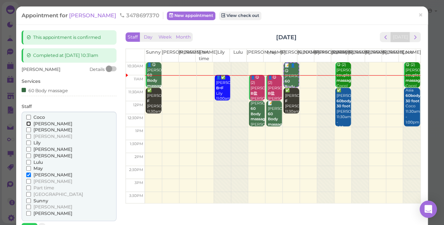
click at [27, 123] on input "[PERSON_NAME]" at bounding box center [28, 123] width 5 height 5
click at [26, 174] on input "[PERSON_NAME]" at bounding box center [28, 174] width 5 height 5
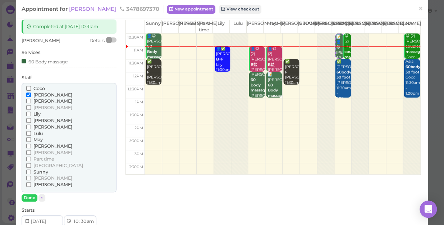
scroll to position [65, 0]
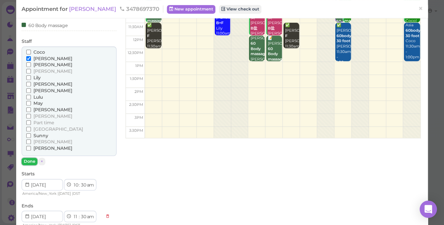
click at [31, 160] on button "Done" at bounding box center [30, 161] width 16 height 8
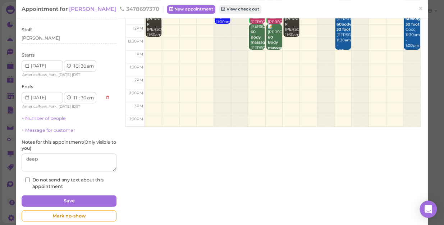
scroll to position [88, 0]
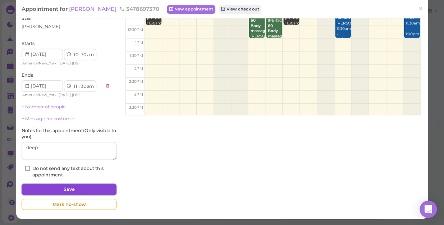
click at [73, 187] on button "Save" at bounding box center [69, 189] width 95 height 12
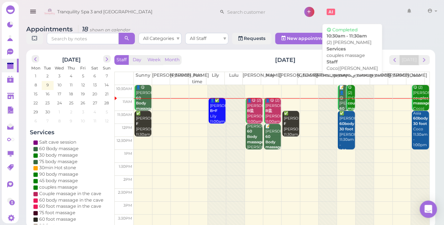
click at [347, 99] on div "😋 (2) [PERSON_NAME] couples massage Coco|[PERSON_NAME] 10:30am - 11:30am" at bounding box center [351, 111] width 8 height 53
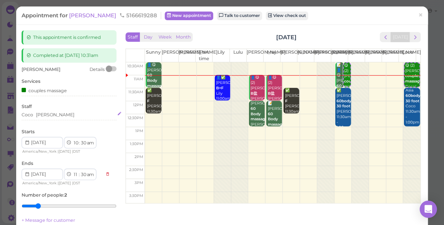
click at [46, 114] on div "[PERSON_NAME]" at bounding box center [55, 114] width 38 height 6
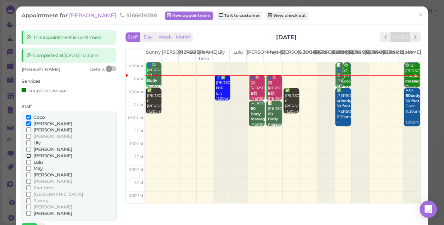
click at [28, 156] on input "[PERSON_NAME]" at bounding box center [28, 155] width 5 height 5
click at [27, 122] on input "[PERSON_NAME]" at bounding box center [28, 123] width 5 height 5
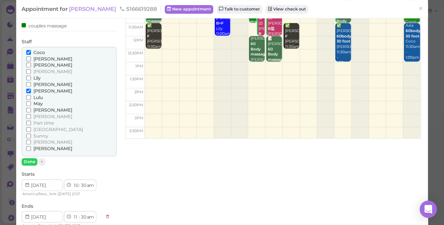
scroll to position [65, 0]
click at [29, 159] on button "Done" at bounding box center [30, 161] width 16 height 8
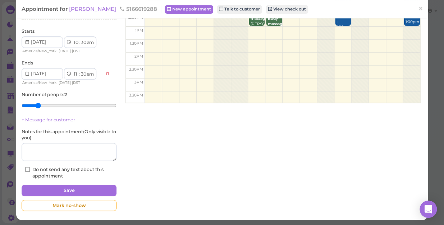
scroll to position [101, 0]
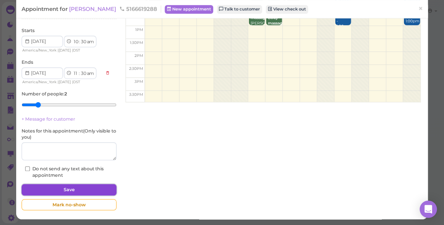
click at [91, 186] on button "Save" at bounding box center [69, 190] width 95 height 12
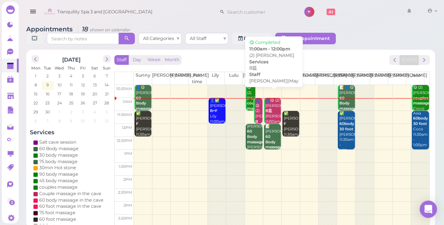
click at [265, 103] on div "👤😋 (2) [PERSON_NAME]盐 [PERSON_NAME]|May 11:00am - 12:00pm" at bounding box center [273, 116] width 16 height 37
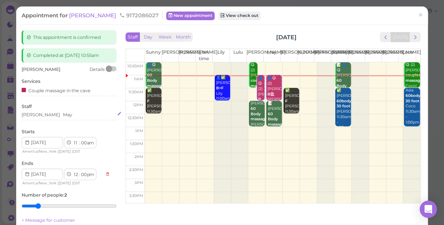
click at [47, 113] on div "[PERSON_NAME]" at bounding box center [69, 114] width 95 height 6
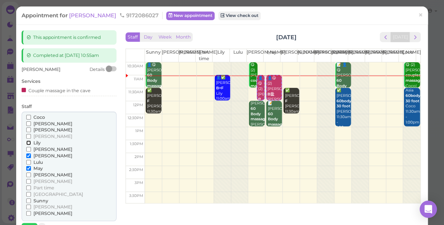
click at [29, 142] on input "Lily" at bounding box center [28, 142] width 5 height 5
click at [29, 155] on input "[PERSON_NAME]" at bounding box center [28, 155] width 5 height 5
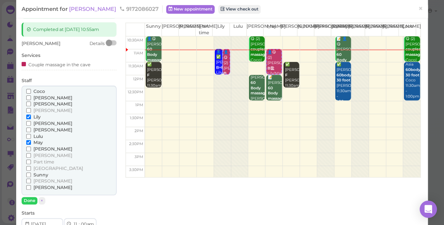
scroll to position [65, 0]
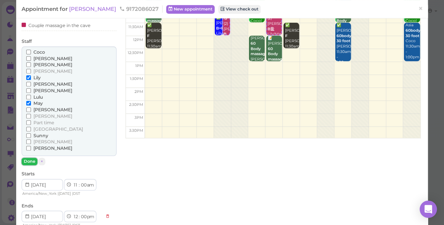
click at [30, 160] on button "Done" at bounding box center [30, 161] width 16 height 8
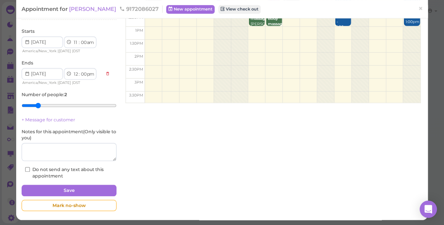
scroll to position [101, 0]
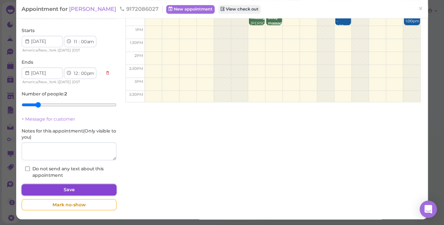
click at [96, 190] on button "Save" at bounding box center [69, 190] width 95 height 12
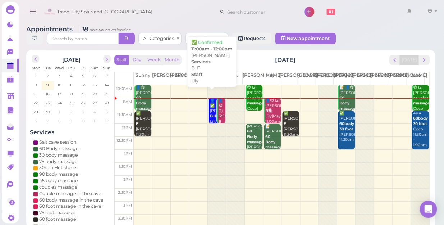
click at [210, 114] on b "B+F" at bounding box center [214, 116] width 8 height 5
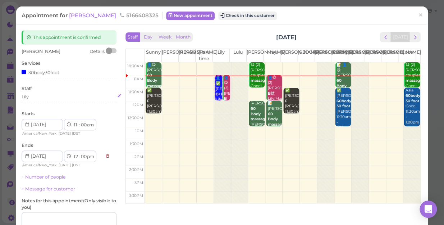
click at [32, 96] on div "Lily" at bounding box center [69, 96] width 95 height 6
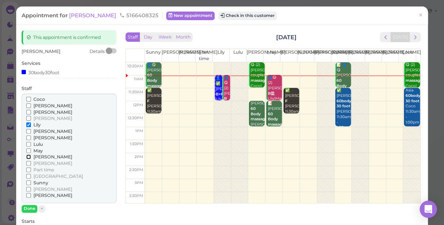
click at [27, 155] on input "[PERSON_NAME]" at bounding box center [28, 156] width 5 height 5
click at [28, 125] on input "Lily" at bounding box center [28, 124] width 5 height 5
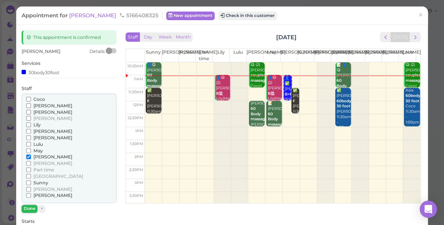
click at [32, 206] on button "Done" at bounding box center [30, 209] width 16 height 8
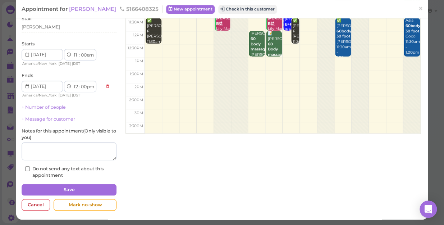
scroll to position [70, 0]
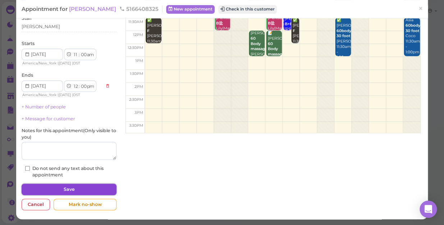
click at [98, 189] on button "Save" at bounding box center [69, 189] width 95 height 12
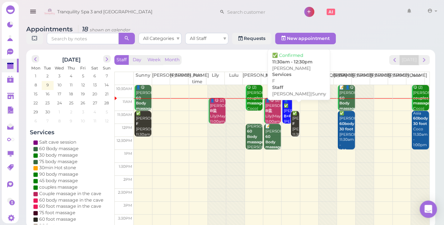
click at [293, 122] on div "✅ [PERSON_NAME] F [PERSON_NAME]|Sunny 11:30am - 12:30pm" at bounding box center [296, 129] width 8 height 37
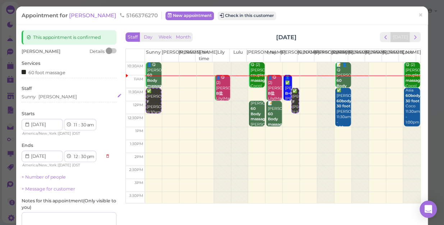
click at [52, 96] on div "Sunny [PERSON_NAME]" at bounding box center [69, 96] width 95 height 6
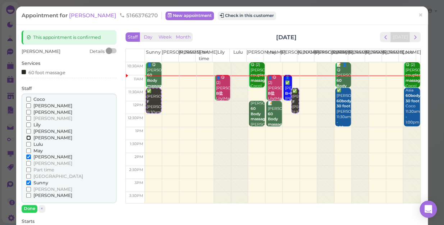
click at [27, 138] on input "[PERSON_NAME]" at bounding box center [28, 137] width 5 height 5
click at [27, 154] on label "[PERSON_NAME]" at bounding box center [49, 157] width 46 height 6
click at [27, 155] on input "[PERSON_NAME]" at bounding box center [28, 156] width 5 height 5
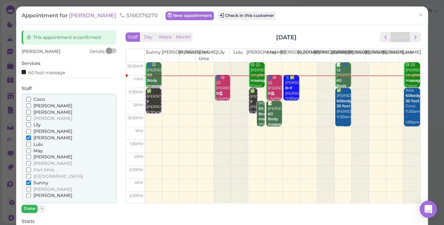
click at [33, 206] on button "Done" at bounding box center [30, 209] width 16 height 8
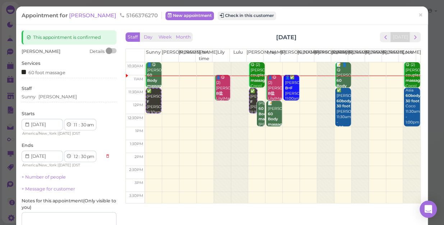
scroll to position [65, 0]
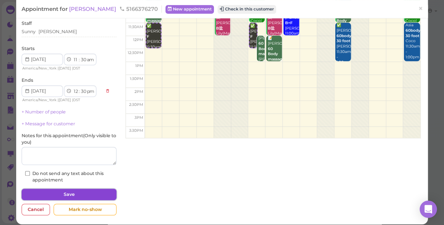
click at [90, 195] on button "Save" at bounding box center [69, 194] width 95 height 12
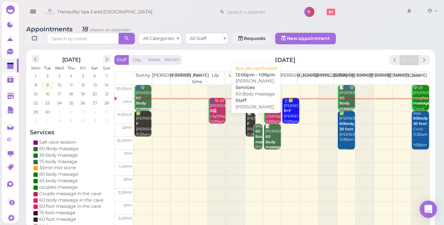
click at [255, 135] on b "60 Body massage" at bounding box center [263, 136] width 17 height 15
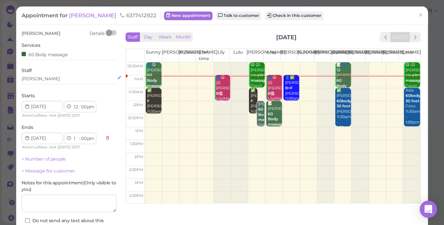
click at [34, 79] on div "[PERSON_NAME]" at bounding box center [69, 79] width 95 height 6
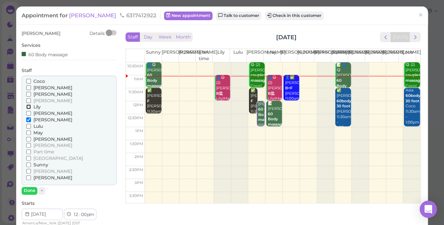
click at [28, 106] on input "Lily" at bounding box center [28, 106] width 5 height 5
click at [29, 119] on input "[PERSON_NAME]" at bounding box center [28, 119] width 5 height 5
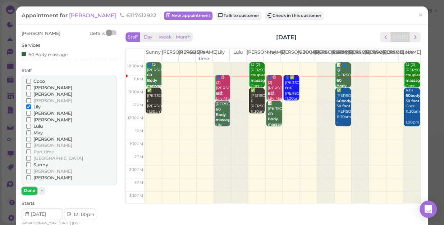
click at [28, 189] on button "Done" at bounding box center [30, 191] width 16 height 8
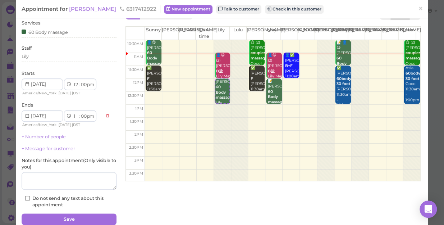
scroll to position [52, 0]
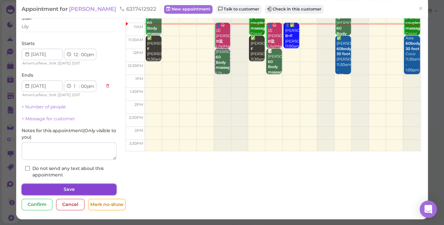
click at [81, 191] on button "Save" at bounding box center [69, 189] width 95 height 12
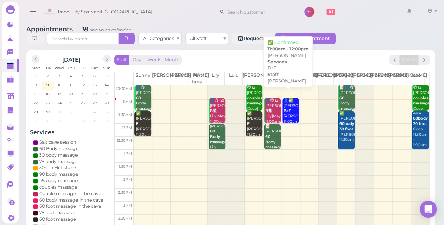
click at [286, 108] on b "B+F" at bounding box center [288, 110] width 8 height 5
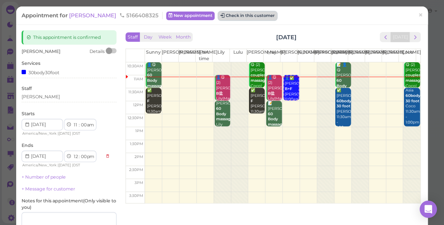
click at [218, 16] on button "Check in this customer" at bounding box center [247, 16] width 59 height 9
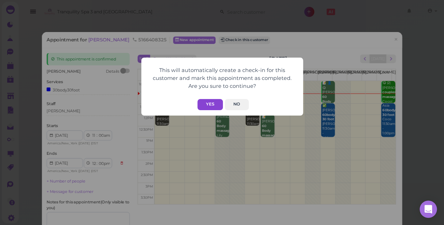
click at [212, 102] on button "Yes" at bounding box center [210, 104] width 26 height 11
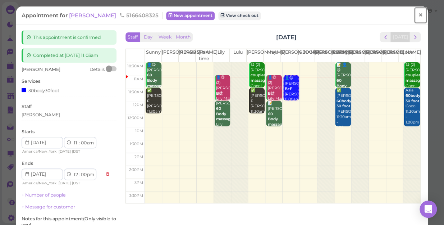
click at [414, 14] on link "×" at bounding box center [420, 15] width 13 height 17
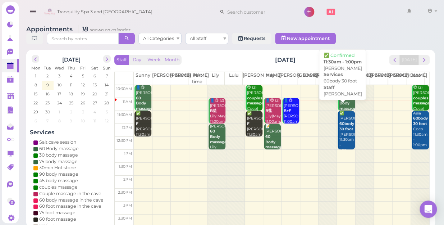
click at [344, 136] on div "✅ [PERSON_NAME] 60body 30 foot [PERSON_NAME] 11:30am - 1:00pm" at bounding box center [347, 132] width 16 height 42
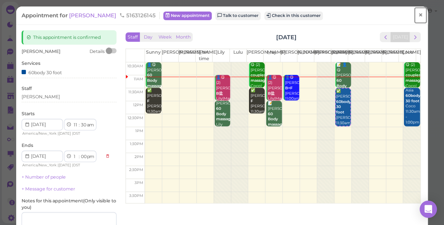
click at [414, 17] on link "×" at bounding box center [420, 15] width 13 height 17
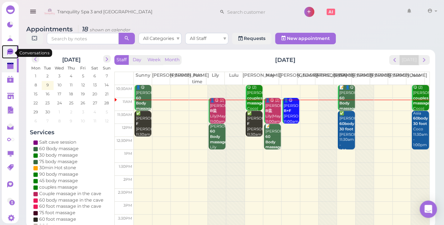
click at [8, 52] on icon at bounding box center [11, 53] width 8 height 8
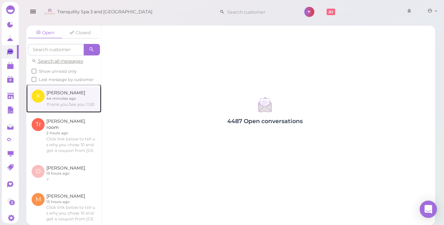
click at [72, 111] on link at bounding box center [63, 98] width 75 height 28
click at [72, 110] on link at bounding box center [63, 98] width 75 height 28
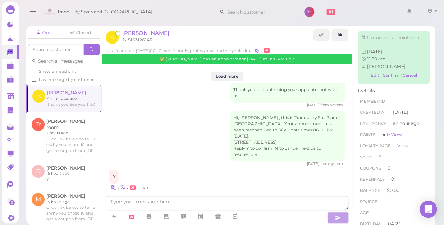
scroll to position [921, 0]
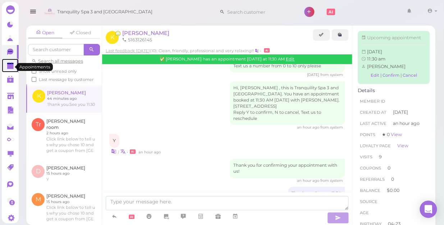
click at [10, 68] on polygon at bounding box center [10, 66] width 6 height 5
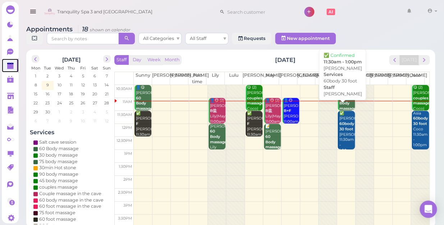
click at [341, 122] on div "✅ [PERSON_NAME] 60body 30 foot [PERSON_NAME] 11:30am - 1:00pm" at bounding box center [347, 132] width 16 height 42
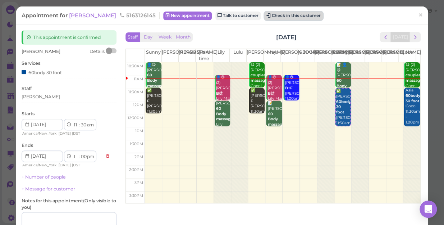
click at [269, 15] on button "Check in this customer" at bounding box center [293, 16] width 59 height 9
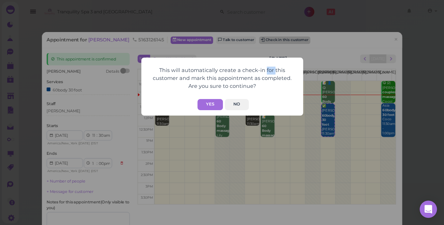
click at [269, 15] on div "This will automatically create a check-in for this customer and mark this appoi…" at bounding box center [222, 112] width 444 height 225
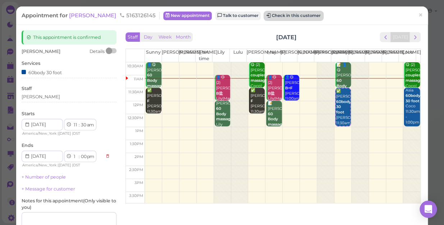
drag, startPoint x: 269, startPoint y: 15, endPoint x: 242, endPoint y: 17, distance: 26.6
click at [264, 17] on button "Check in this customer" at bounding box center [293, 16] width 59 height 9
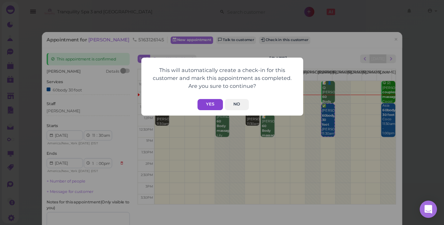
click at [211, 106] on button "Yes" at bounding box center [210, 104] width 26 height 11
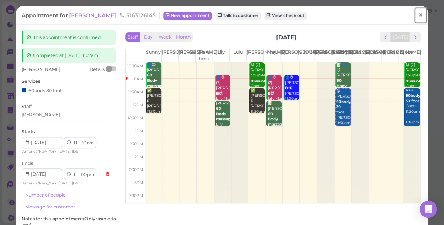
click at [418, 14] on span "×" at bounding box center [420, 15] width 5 height 10
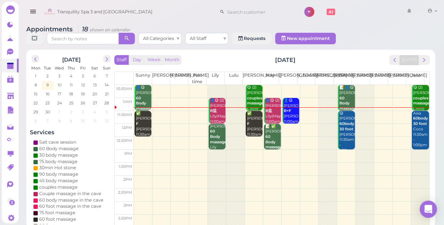
scroll to position [98, 0]
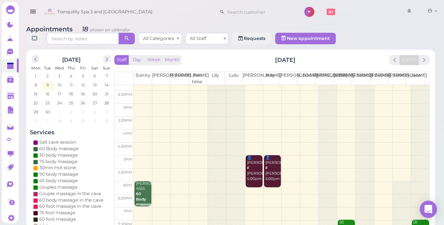
click at [251, 194] on td at bounding box center [282, 200] width 296 height 13
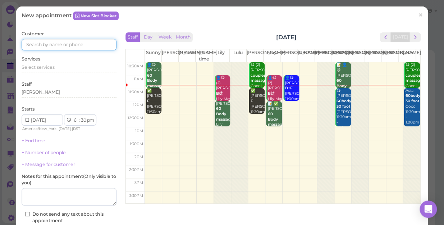
click at [63, 46] on input at bounding box center [69, 45] width 95 height 12
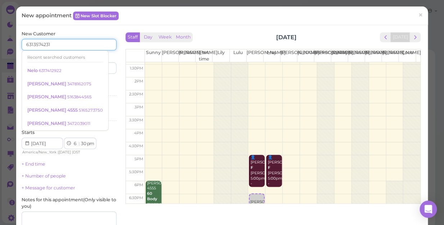
scroll to position [130, 0]
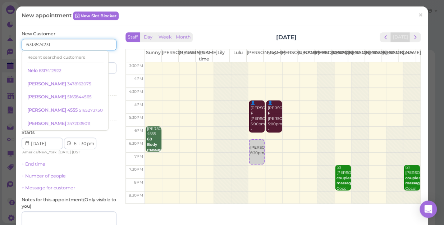
click at [298, 140] on td at bounding box center [282, 146] width 275 height 13
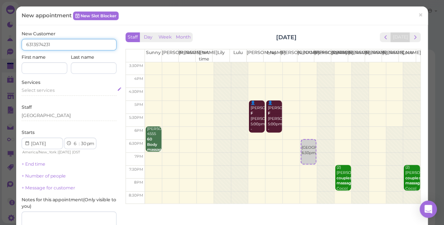
type input "6313574231"
click at [55, 91] on div "Select services" at bounding box center [69, 90] width 95 height 6
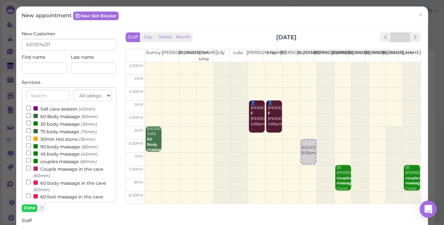
click at [60, 106] on label "Salt cave session (45min)" at bounding box center [60, 109] width 69 height 8
click at [31, 106] on input "Salt cave session (45min)" at bounding box center [28, 107] width 5 height 5
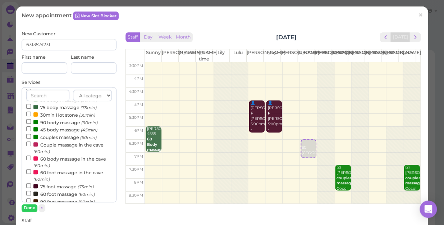
scroll to position [98, 0]
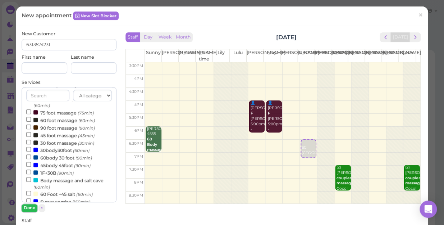
click at [27, 206] on button "Done" at bounding box center [30, 208] width 16 height 8
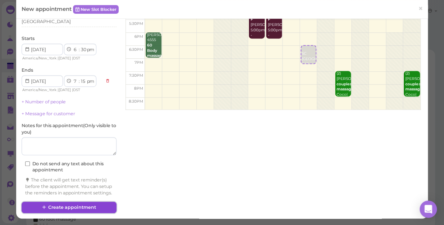
click at [86, 205] on button "Create appointment" at bounding box center [69, 207] width 95 height 12
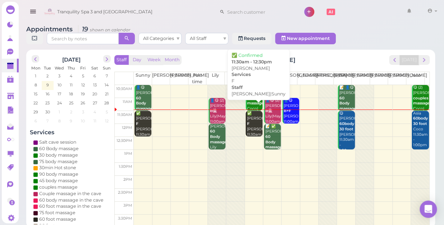
click at [247, 115] on div "✅ [PERSON_NAME] F [PERSON_NAME]|Sunny 11:30am - 12:30pm" at bounding box center [255, 129] width 16 height 37
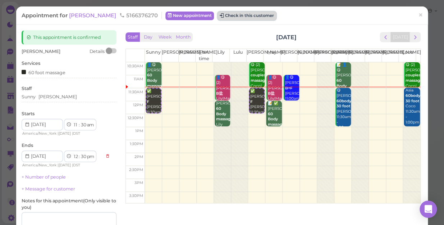
click at [218, 19] on button "Check in this customer" at bounding box center [247, 16] width 59 height 9
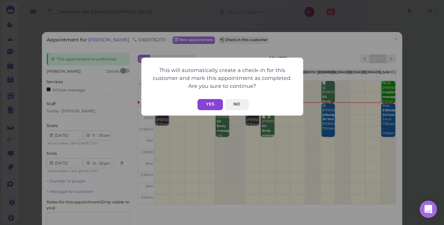
click at [210, 102] on button "Yes" at bounding box center [210, 104] width 26 height 11
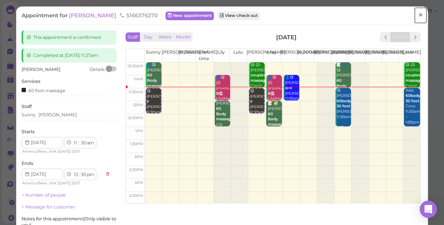
click at [418, 14] on span "×" at bounding box center [420, 15] width 5 height 10
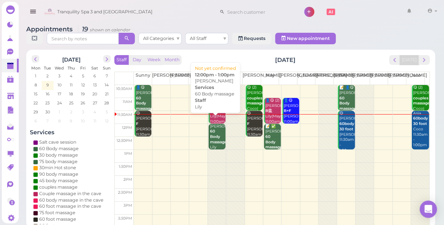
click at [216, 129] on b "60 Body massage" at bounding box center [218, 136] width 17 height 15
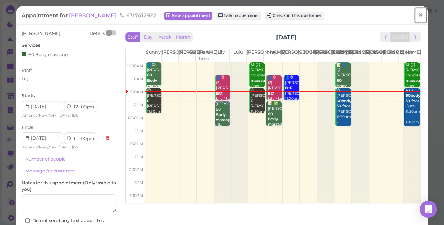
click at [418, 15] on span "×" at bounding box center [420, 15] width 5 height 10
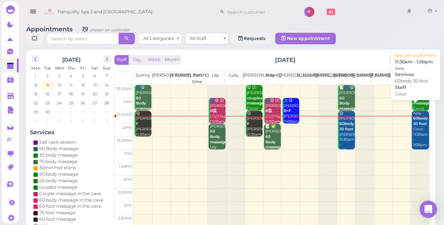
click at [419, 128] on div "Asia 60body 30 foot Coco 11:30am - 1:00pm" at bounding box center [421, 129] width 16 height 37
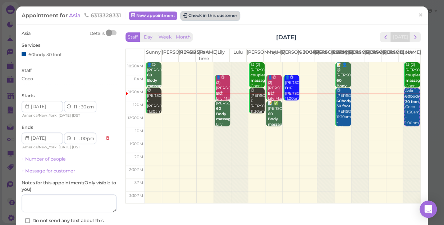
click at [214, 17] on button "Check in this customer" at bounding box center [210, 16] width 59 height 9
drag, startPoint x: 214, startPoint y: 17, endPoint x: 202, endPoint y: 14, distance: 12.6
click at [202, 14] on button "Check in this customer" at bounding box center [210, 16] width 59 height 9
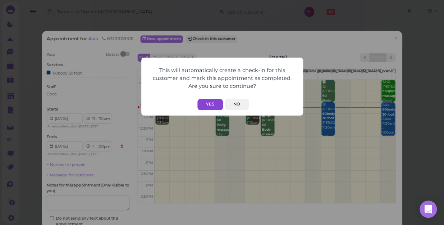
click at [213, 104] on button "Yes" at bounding box center [210, 104] width 26 height 11
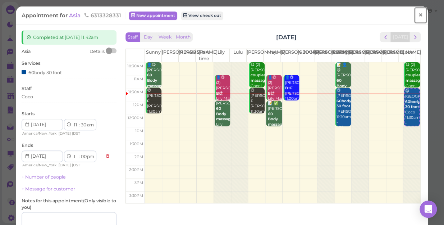
click at [418, 16] on span "×" at bounding box center [420, 15] width 5 height 10
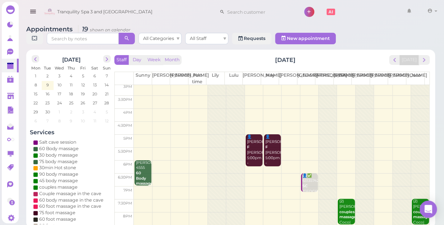
scroll to position [130, 0]
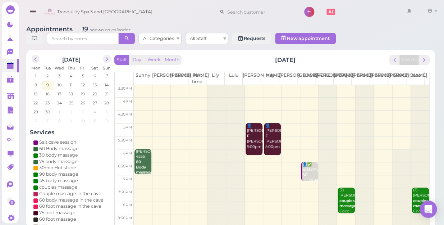
click at [269, 175] on td at bounding box center [282, 181] width 296 height 13
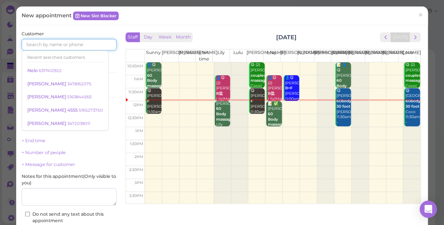
click at [83, 43] on input at bounding box center [69, 45] width 95 height 12
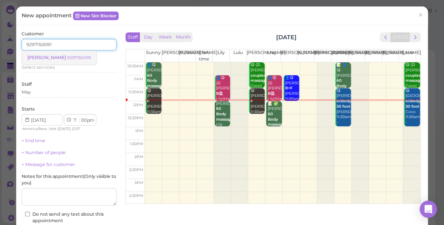
type input "9297150091"
click at [61, 54] on link "[PERSON_NAME] 9297150091" at bounding box center [59, 58] width 74 height 14
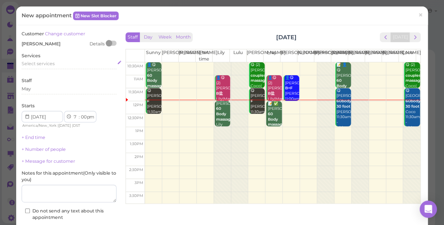
click at [49, 61] on span "Select services" at bounding box center [38, 63] width 33 height 5
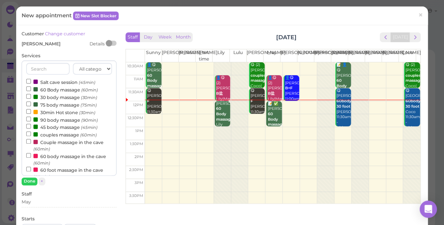
click at [55, 119] on label "90 body massage (90min)" at bounding box center [62, 120] width 72 height 8
click at [31, 119] on input "90 body massage (90min)" at bounding box center [28, 119] width 5 height 5
click at [29, 178] on button "Done" at bounding box center [30, 181] width 16 height 8
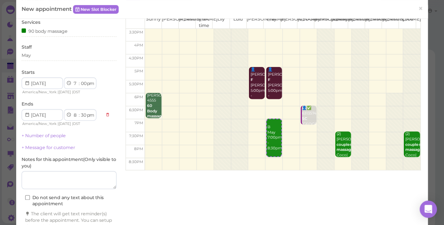
scroll to position [73, 0]
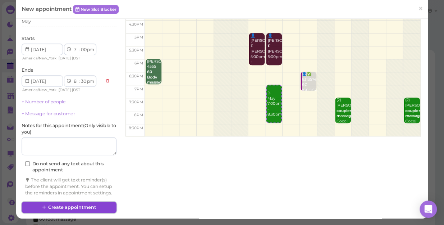
click at [82, 204] on button "Create appointment" at bounding box center [69, 207] width 95 height 12
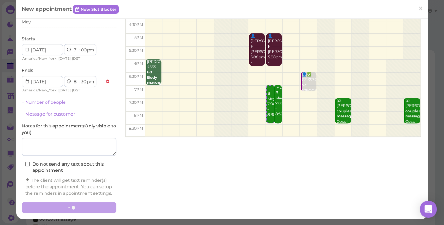
scroll to position [0, 0]
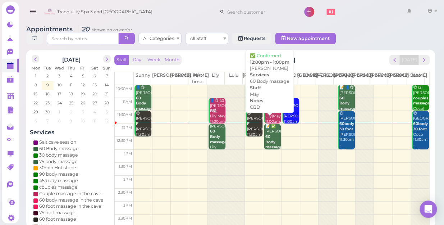
click at [265, 134] on b "60 Body massage" at bounding box center [273, 141] width 17 height 15
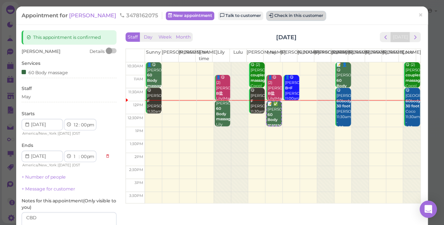
click at [267, 15] on button "Check in this customer" at bounding box center [296, 16] width 59 height 9
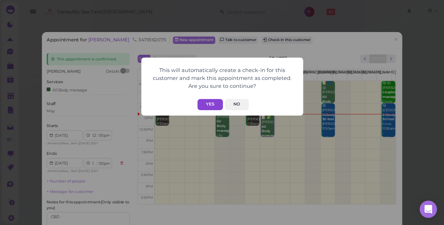
click at [207, 103] on button "Yes" at bounding box center [210, 104] width 26 height 11
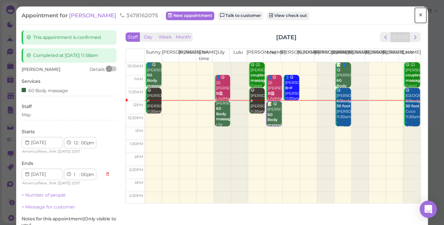
click at [418, 17] on span "×" at bounding box center [420, 15] width 5 height 10
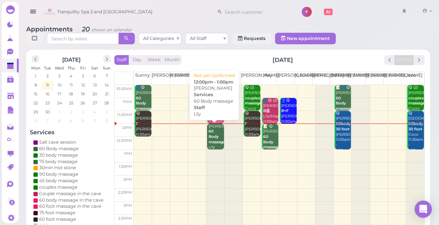
click at [214, 141] on b "60 Body massage" at bounding box center [217, 136] width 17 height 15
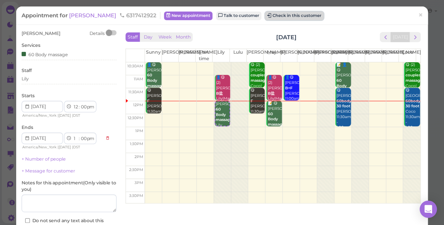
click at [265, 15] on button "Check in this customer" at bounding box center [294, 16] width 59 height 9
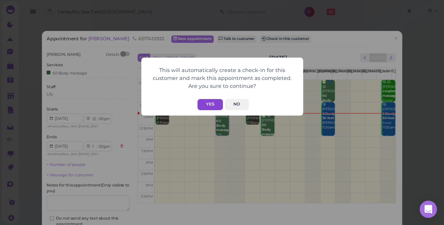
click at [213, 104] on button "Yes" at bounding box center [210, 104] width 26 height 11
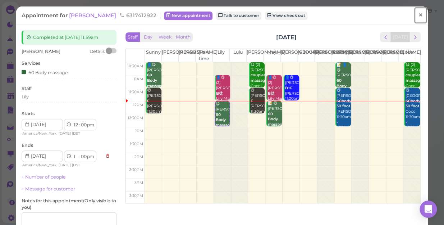
click at [418, 15] on span "×" at bounding box center [420, 15] width 5 height 10
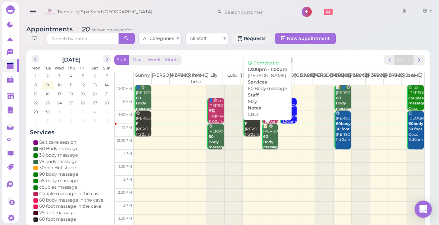
click at [266, 139] on div "📝 😋 [PERSON_NAME] 60 Body massage CBD May 12:00pm - 1:00pm" at bounding box center [270, 150] width 15 height 53
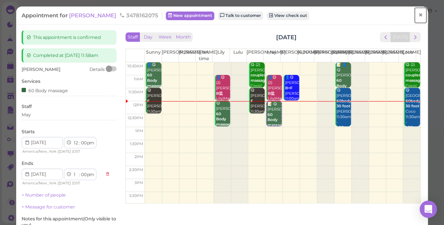
click at [418, 15] on span "×" at bounding box center [420, 15] width 5 height 10
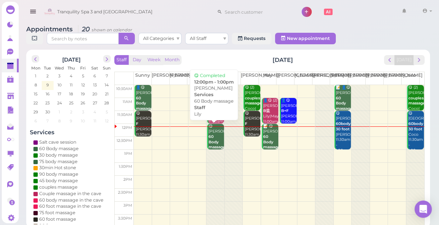
click at [214, 142] on b "60 Body massage" at bounding box center [217, 141] width 17 height 15
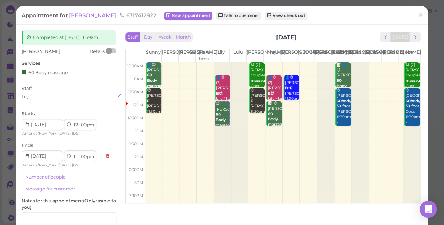
click at [30, 96] on div "Lily" at bounding box center [69, 96] width 95 height 6
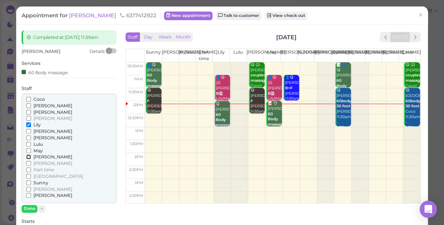
click at [27, 156] on input "[PERSON_NAME]" at bounding box center [28, 156] width 5 height 5
click at [28, 157] on input "[PERSON_NAME]" at bounding box center [28, 156] width 5 height 5
click at [29, 124] on input "Lily" at bounding box center [28, 124] width 5 height 5
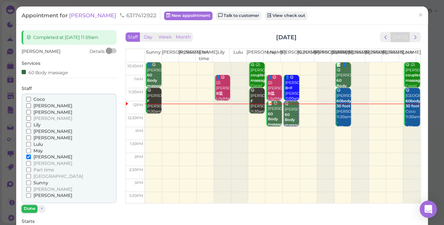
click at [32, 207] on button "Done" at bounding box center [30, 209] width 16 height 8
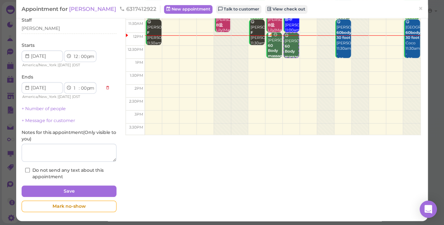
scroll to position [70, 0]
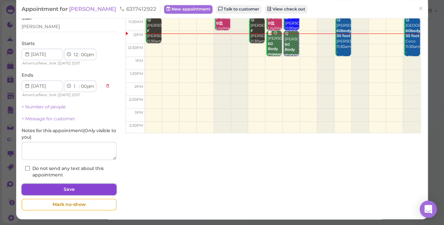
click at [73, 187] on button "Save" at bounding box center [69, 189] width 95 height 12
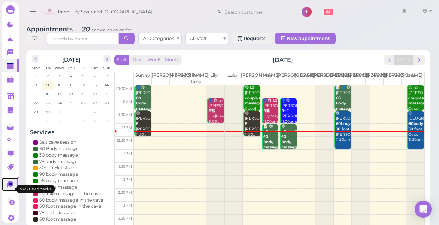
click at [10, 185] on icon at bounding box center [10, 183] width 3 height 3
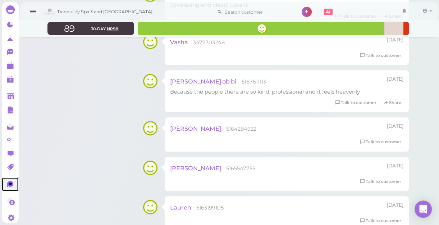
scroll to position [1209, 0]
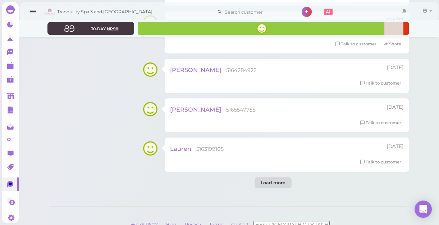
click at [280, 181] on div "Load more" at bounding box center [273, 183] width 37 height 12
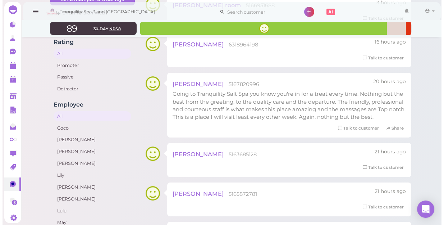
scroll to position [0, 0]
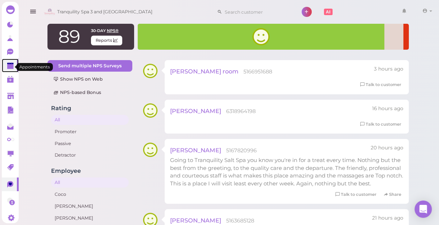
click at [12, 69] on polygon at bounding box center [10, 66] width 6 height 5
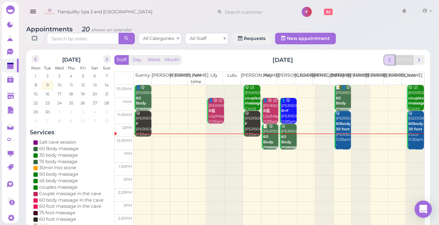
click at [390, 63] on button "prev" at bounding box center [389, 60] width 11 height 10
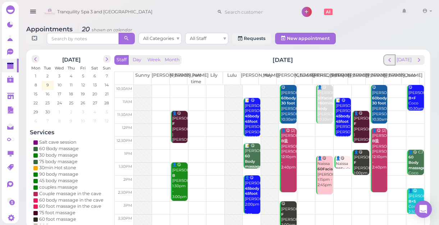
click at [390, 63] on button "prev" at bounding box center [389, 60] width 11 height 10
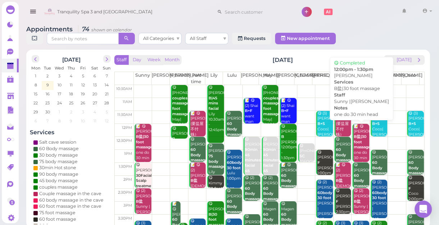
click at [355, 140] on b "B盐|30 foot massage" at bounding box center [362, 141] width 17 height 15
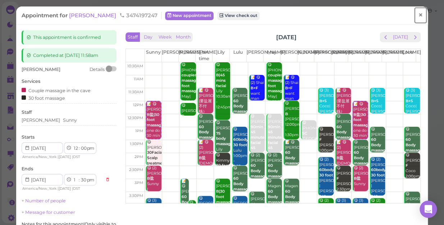
click at [418, 18] on span "×" at bounding box center [420, 15] width 5 height 10
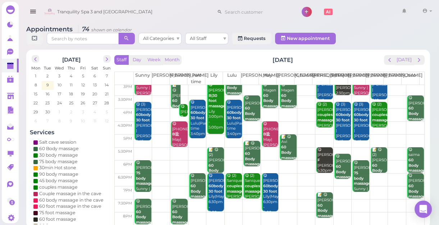
scroll to position [130, 0]
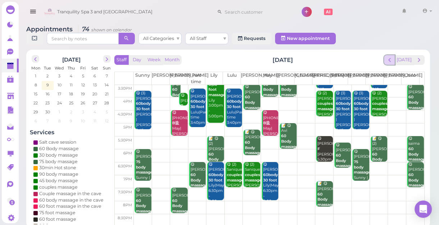
click at [392, 63] on span "prev" at bounding box center [389, 59] width 7 height 7
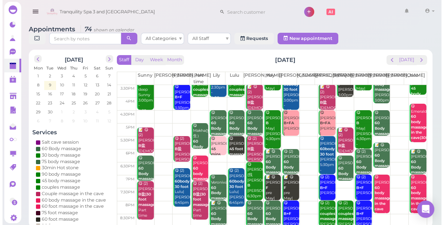
scroll to position [0, 0]
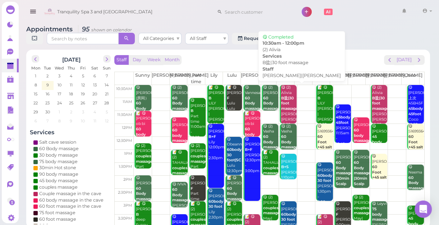
click at [285, 115] on div "😋 (2) Alivia B盐|30 foot massage [PERSON_NAME]|[PERSON_NAME] 10:30am - 12:00pm" at bounding box center [288, 111] width 15 height 53
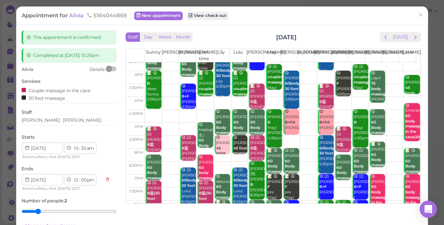
scroll to position [130, 0]
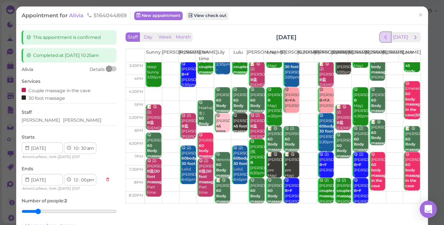
click at [382, 38] on span "prev" at bounding box center [385, 37] width 7 height 7
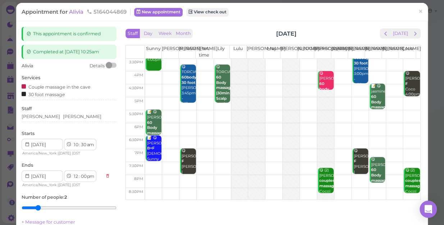
scroll to position [0, 0]
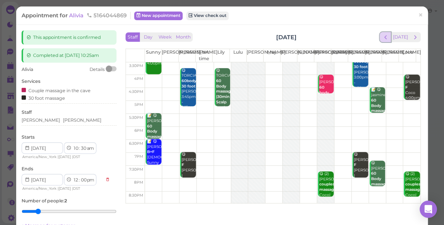
click at [383, 38] on span "prev" at bounding box center [385, 37] width 7 height 7
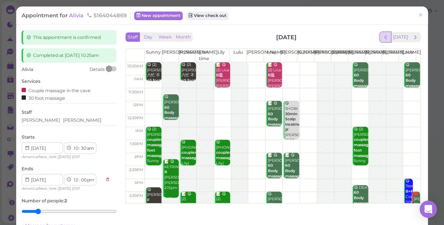
click at [385, 38] on span "prev" at bounding box center [385, 37] width 7 height 7
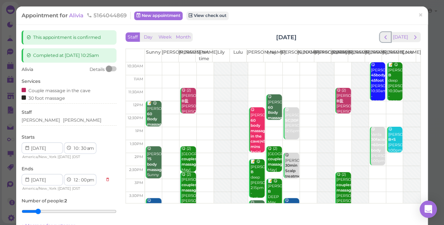
click at [385, 38] on span "prev" at bounding box center [385, 37] width 7 height 7
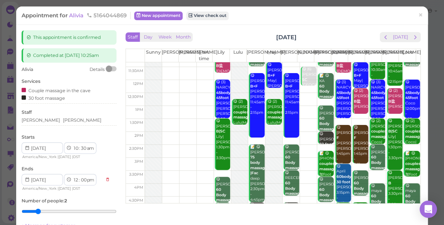
scroll to position [32, 0]
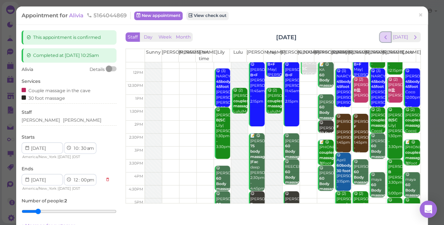
click at [382, 39] on span "prev" at bounding box center [385, 37] width 7 height 7
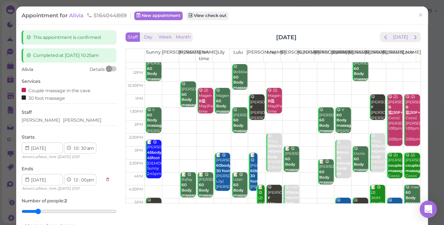
scroll to position [32, 0]
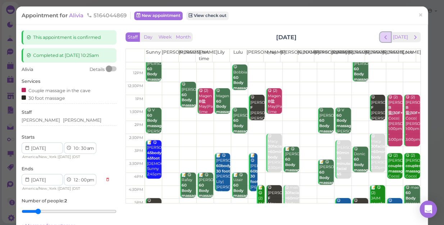
click at [382, 39] on span "prev" at bounding box center [385, 37] width 7 height 7
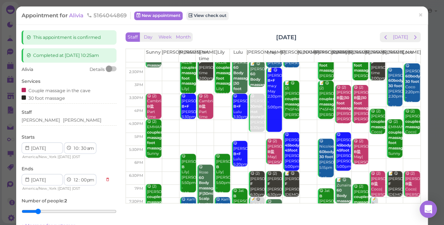
scroll to position [65, 0]
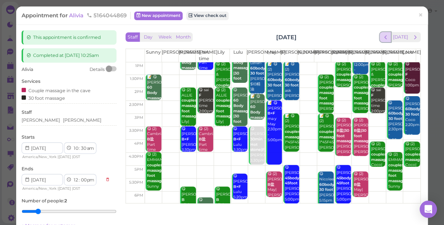
click at [382, 38] on span "prev" at bounding box center [385, 37] width 7 height 7
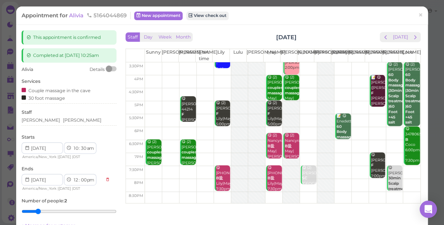
scroll to position [130, 0]
click at [385, 38] on span "prev" at bounding box center [385, 37] width 7 height 7
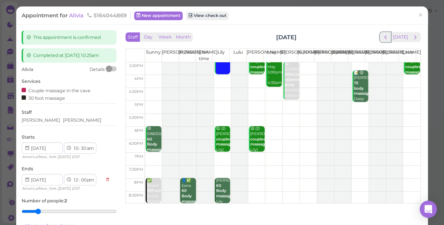
click at [385, 38] on span "prev" at bounding box center [385, 37] width 7 height 7
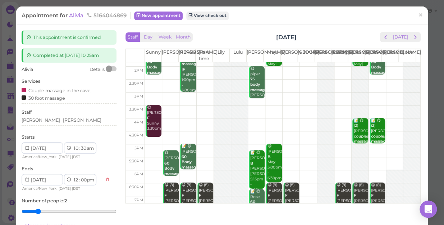
scroll to position [32, 0]
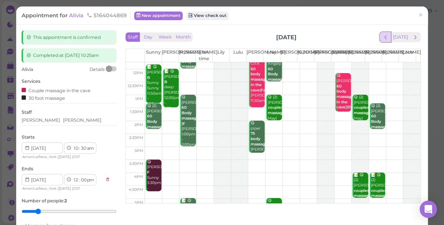
click at [383, 40] on span "prev" at bounding box center [385, 37] width 7 height 7
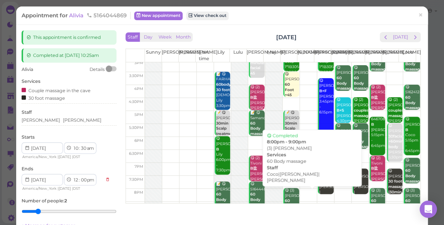
scroll to position [130, 0]
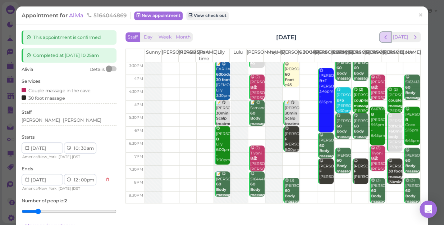
click at [382, 40] on span "prev" at bounding box center [385, 37] width 7 height 7
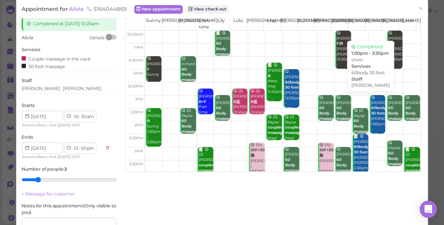
scroll to position [0, 0]
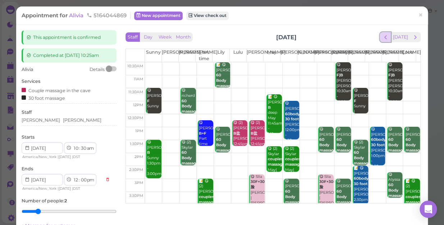
click at [382, 38] on span "prev" at bounding box center [385, 37] width 7 height 7
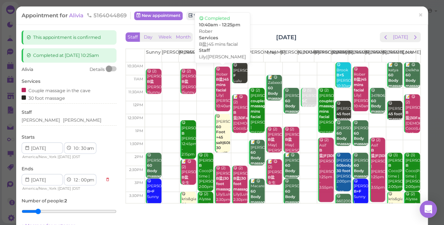
click at [218, 86] on b "B盐|45 mins facial" at bounding box center [222, 84] width 13 height 15
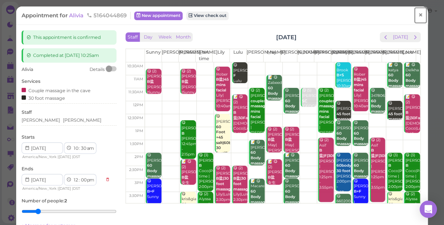
click at [418, 16] on span "×" at bounding box center [420, 15] width 5 height 10
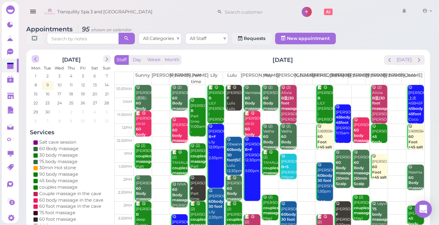
click at [35, 58] on span "prev" at bounding box center [35, 59] width 7 height 7
click at [93, 103] on span "23" at bounding box center [95, 103] width 6 height 6
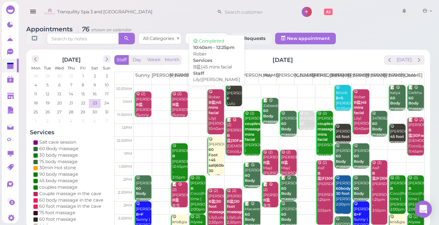
click at [212, 114] on b "B盐|45 mins facial" at bounding box center [215, 107] width 13 height 15
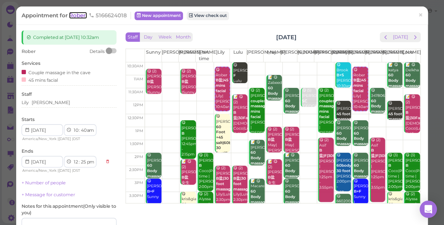
click at [76, 13] on span "Rober" at bounding box center [78, 15] width 18 height 7
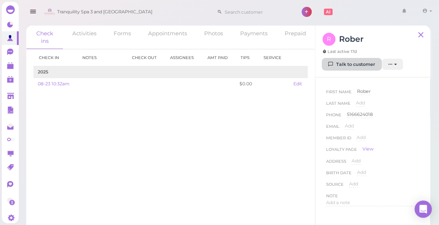
click at [360, 67] on link "Talk to customer" at bounding box center [352, 65] width 59 height 12
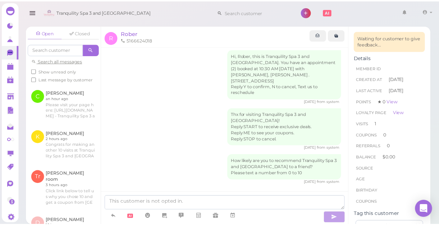
scroll to position [8, 0]
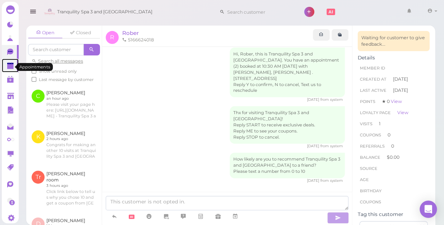
click at [10, 67] on polygon at bounding box center [10, 66] width 6 height 5
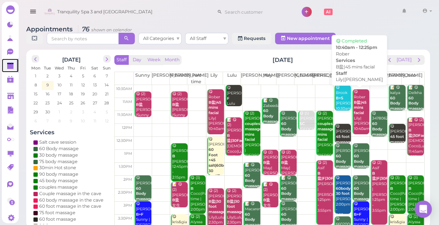
click at [355, 102] on b "B盐|45 mins facial" at bounding box center [360, 107] width 13 height 15
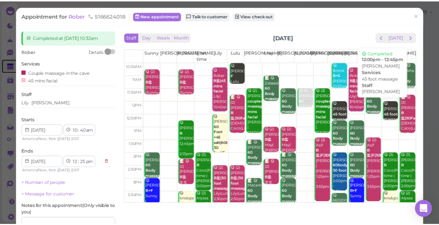
scroll to position [7, 0]
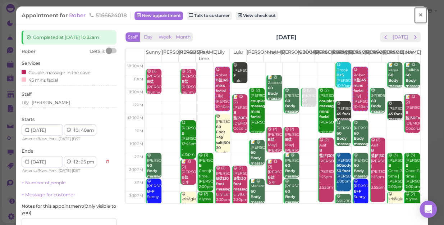
click at [418, 17] on span "×" at bounding box center [420, 15] width 5 height 10
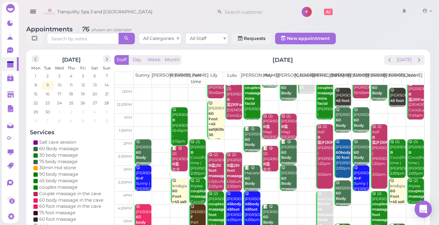
scroll to position [98, 0]
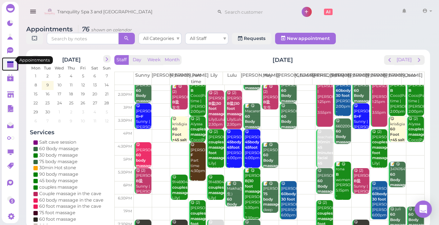
click at [8, 61] on polygon at bounding box center [10, 61] width 6 height 1
click at [403, 61] on button "[DATE]" at bounding box center [403, 60] width 19 height 10
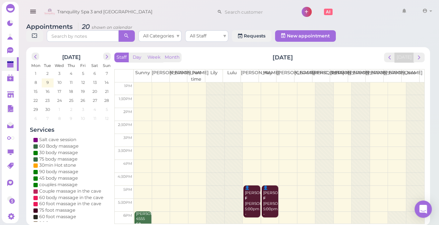
scroll to position [32, 0]
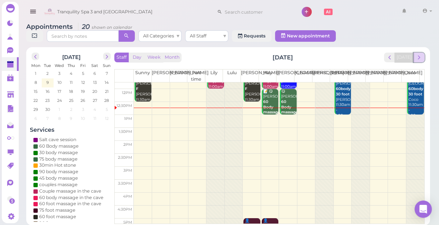
click at [421, 59] on span "next" at bounding box center [419, 57] width 7 height 7
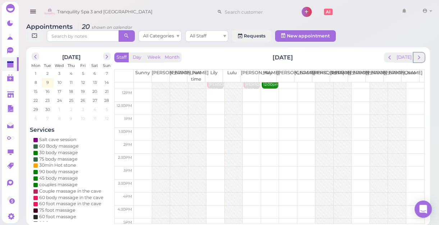
click at [421, 59] on span "next" at bounding box center [419, 57] width 7 height 7
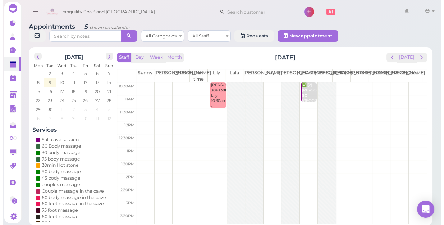
scroll to position [0, 0]
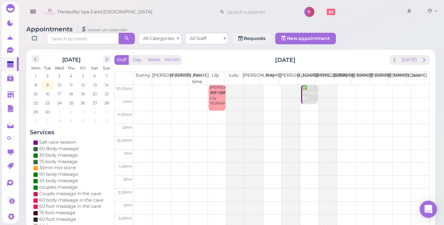
click at [218, 111] on td at bounding box center [282, 117] width 296 height 13
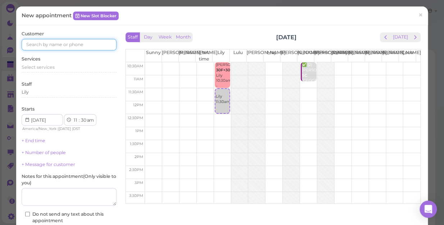
click at [99, 43] on input at bounding box center [69, 45] width 95 height 12
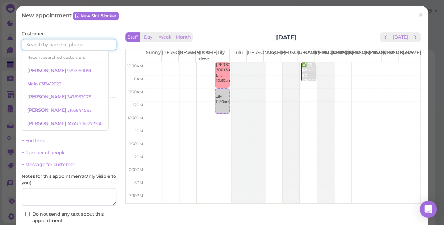
click at [99, 43] on input at bounding box center [69, 45] width 95 height 12
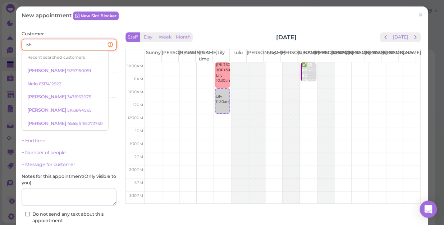
type input "5"
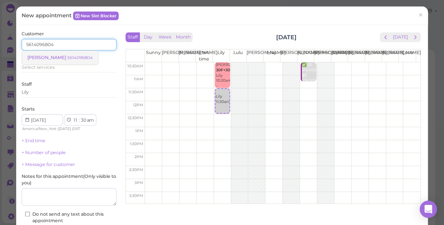
type input "5614096804"
click at [67, 56] on small "5614096804" at bounding box center [80, 57] width 26 height 5
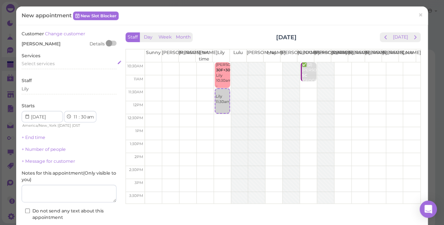
click at [58, 66] on div "Select services" at bounding box center [69, 63] width 95 height 6
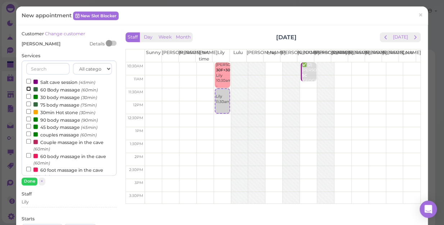
click at [27, 89] on input "60 Body massage (60min)" at bounding box center [28, 88] width 5 height 5
click at [26, 180] on button "Done" at bounding box center [30, 181] width 16 height 8
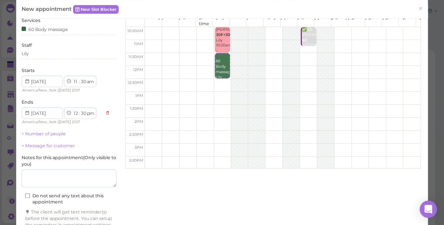
scroll to position [73, 0]
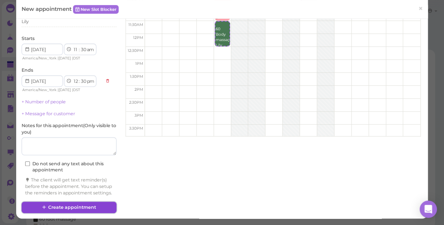
click at [81, 203] on button "Create appointment" at bounding box center [69, 207] width 95 height 12
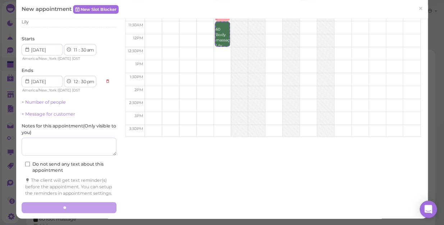
scroll to position [73, 0]
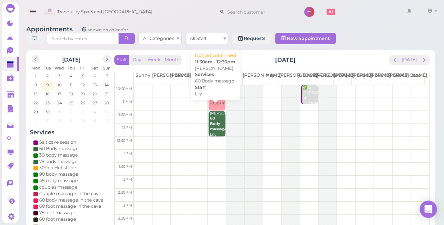
click at [216, 116] on b "60 Body massage" at bounding box center [218, 123] width 17 height 15
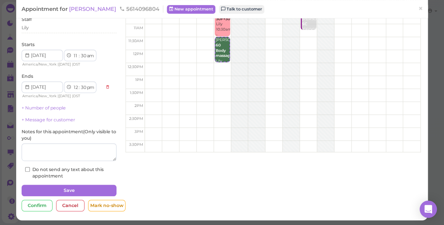
scroll to position [52, 0]
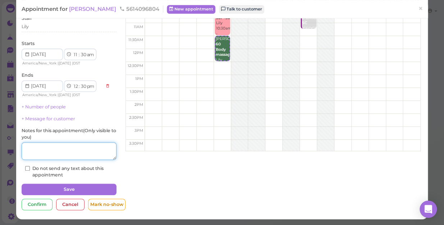
click at [52, 149] on textarea at bounding box center [69, 151] width 95 height 18
type textarea "cupping"
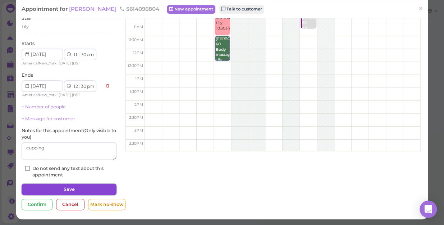
click at [50, 186] on button "Save" at bounding box center [69, 189] width 95 height 12
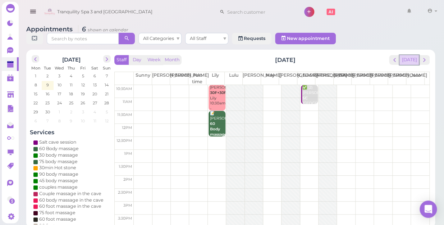
click at [406, 55] on button "[DATE]" at bounding box center [408, 60] width 19 height 10
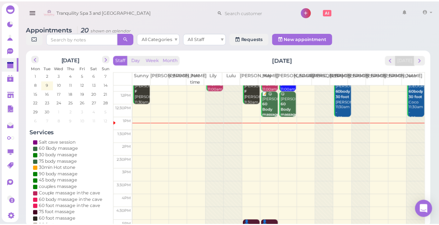
scroll to position [32, 0]
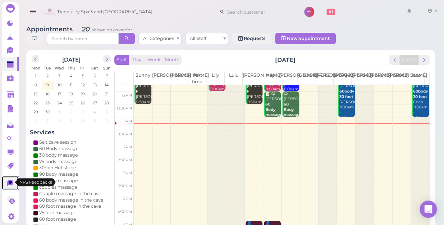
click at [7, 183] on icon at bounding box center [11, 183] width 8 height 8
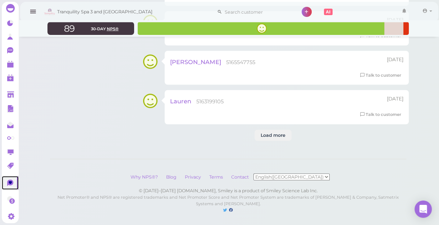
scroll to position [1257, 0]
click at [273, 135] on div "Load more" at bounding box center [273, 135] width 37 height 12
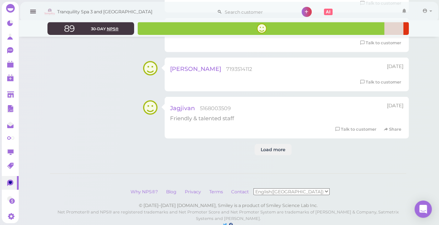
scroll to position [2521, 0]
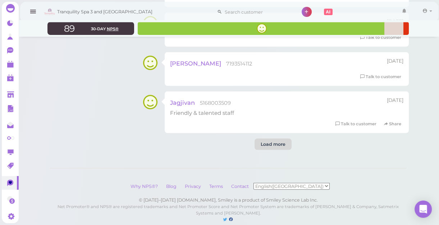
click at [278, 138] on div "Load more" at bounding box center [273, 144] width 37 height 12
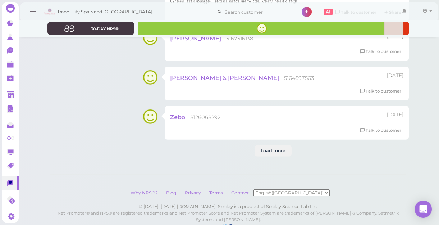
scroll to position [3838, 0]
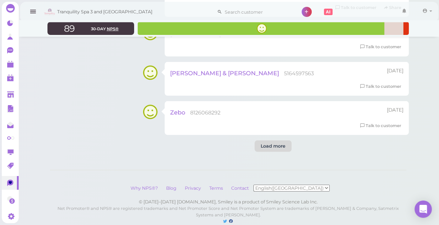
click at [276, 140] on div "Load more" at bounding box center [273, 146] width 37 height 12
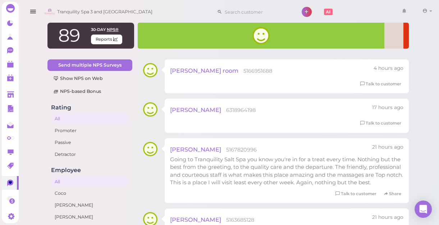
scroll to position [0, 0]
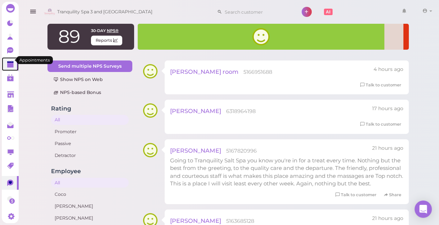
click at [13, 63] on polygon at bounding box center [10, 65] width 6 height 5
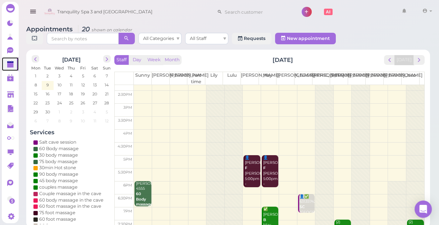
scroll to position [65, 0]
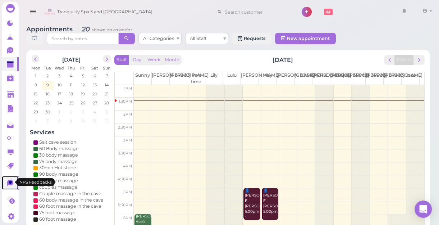
click at [8, 180] on icon at bounding box center [10, 182] width 6 height 6
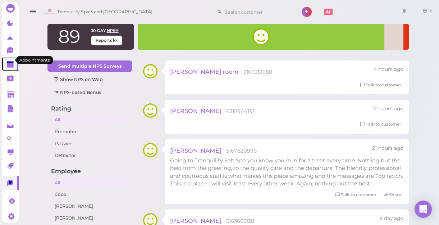
click at [10, 63] on icon at bounding box center [11, 65] width 8 height 8
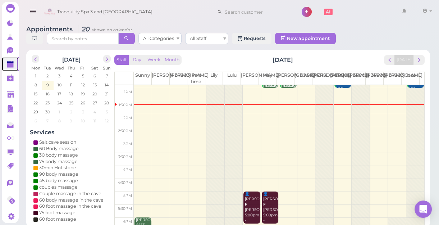
scroll to position [65, 0]
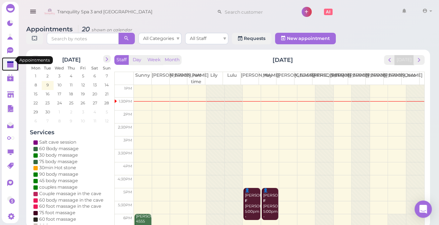
click at [9, 63] on polygon at bounding box center [10, 65] width 6 height 5
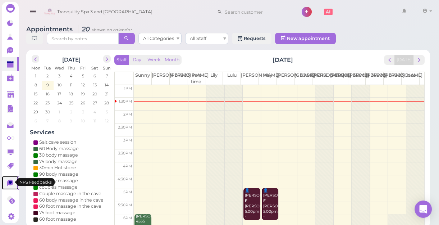
click at [10, 181] on icon at bounding box center [10, 182] width 3 height 3
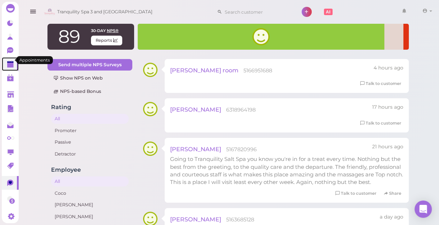
click at [10, 63] on polygon at bounding box center [10, 65] width 6 height 5
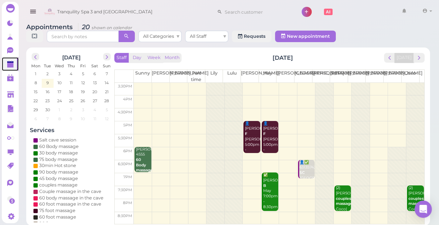
scroll to position [3, 0]
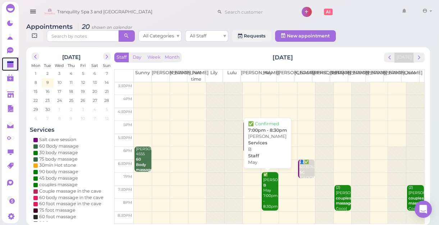
click at [270, 202] on div "✅ [PERSON_NAME] May 7:00pm - 8:30pm" at bounding box center [270, 190] width 15 height 37
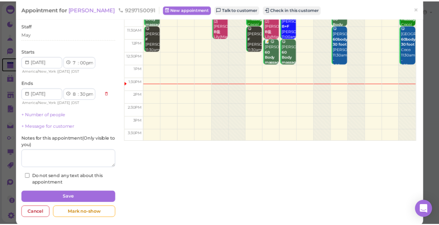
scroll to position [65, 0]
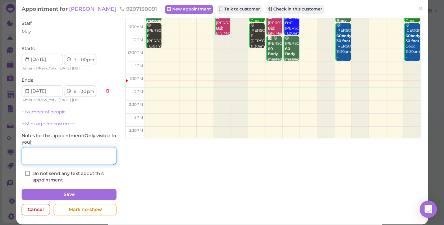
click at [63, 160] on textarea at bounding box center [69, 156] width 95 height 18
type textarea "paid"
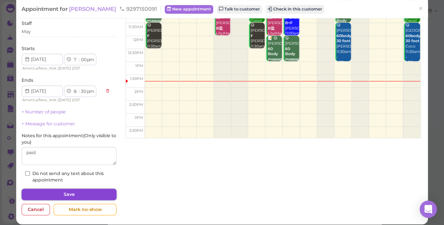
click at [88, 194] on button "Save" at bounding box center [69, 194] width 95 height 12
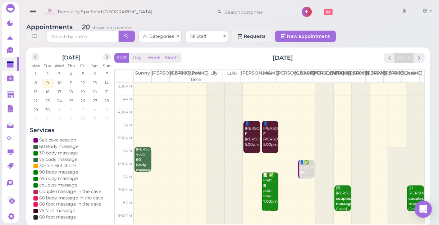
scroll to position [3, 0]
click at [417, 59] on span "next" at bounding box center [419, 57] width 7 height 7
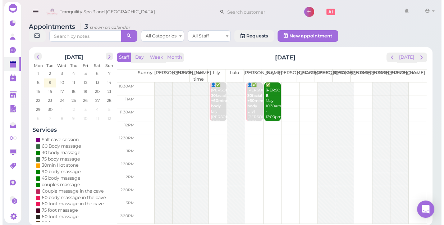
scroll to position [0, 0]
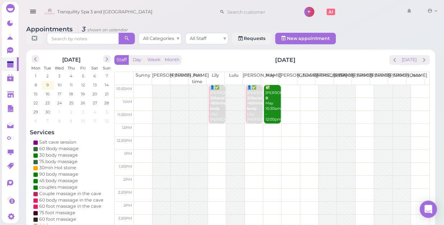
click at [142, 85] on td at bounding box center [282, 91] width 296 height 13
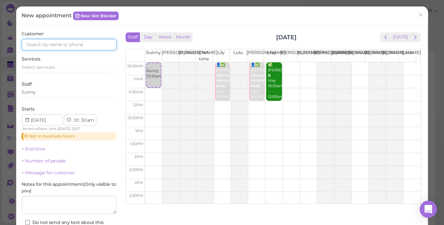
click at [92, 46] on input at bounding box center [69, 45] width 95 height 12
type input "6468531373"
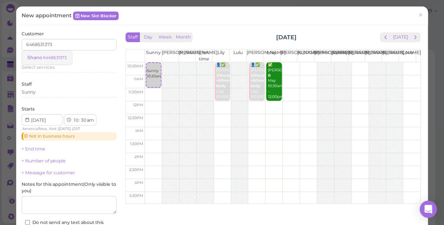
click at [50, 55] on small "6468531373" at bounding box center [54, 57] width 23 height 5
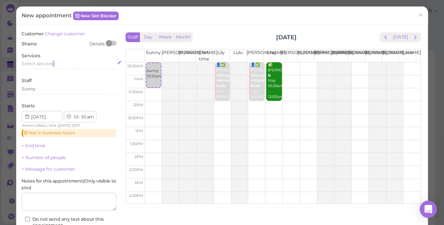
click at [54, 63] on span "Select services" at bounding box center [38, 63] width 33 height 5
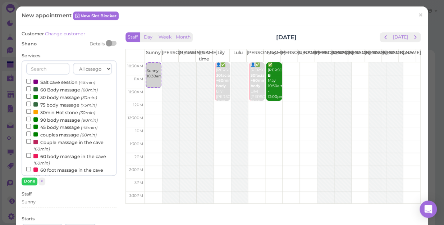
click at [54, 89] on label "60 Body massage (60min)" at bounding box center [62, 90] width 72 height 8
click at [31, 89] on input "60 Body massage (60min)" at bounding box center [28, 88] width 5 height 5
click at [31, 179] on button "Done" at bounding box center [30, 181] width 16 height 8
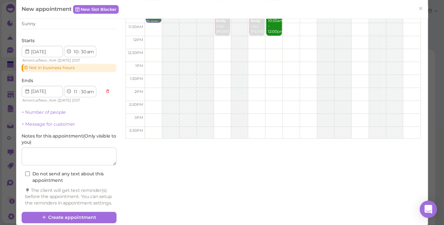
scroll to position [81, 0]
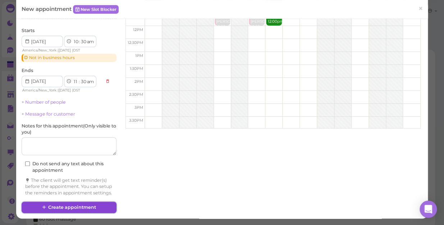
click at [93, 205] on button "Create appointment" at bounding box center [69, 207] width 95 height 12
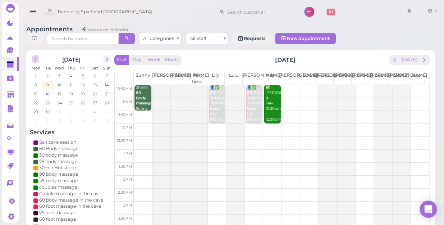
click at [35, 56] on span "prev" at bounding box center [35, 59] width 7 height 7
click at [36, 109] on span "25" at bounding box center [36, 112] width 6 height 6
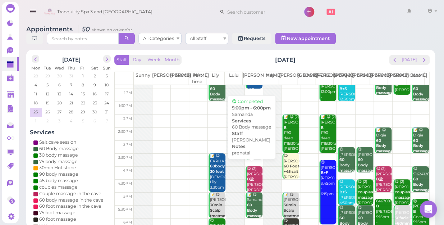
scroll to position [130, 0]
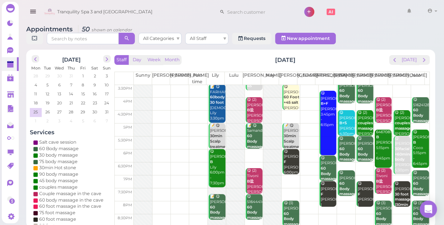
drag, startPoint x: 438, startPoint y: 102, endPoint x: 441, endPoint y: 116, distance: 13.5
click at [441, 116] on div "Appointments 50 shown on calendar All Categories All Staff Requests New appoint…" at bounding box center [230, 123] width 427 height 207
drag, startPoint x: 441, startPoint y: 116, endPoint x: 440, endPoint y: 132, distance: 16.2
click at [440, 128] on div "Appointments 50 shown on calendar All Categories All Staff Requests New appoint…" at bounding box center [230, 123] width 427 height 207
drag, startPoint x: 440, startPoint y: 132, endPoint x: 439, endPoint y: 166, distance: 34.2
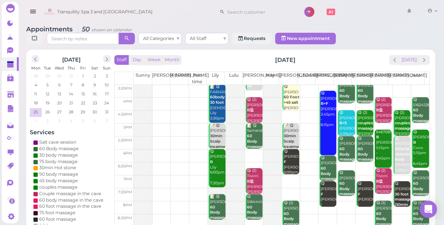
click at [439, 163] on div "Appointments 50 shown on calendar All Categories All Staff Requests New appoint…" at bounding box center [230, 123] width 427 height 207
drag, startPoint x: 442, startPoint y: 171, endPoint x: 443, endPoint y: 175, distance: 3.9
click at [443, 175] on div "Appointments 50 shown on calendar All Categories All Staff Requests New appoint…" at bounding box center [230, 123] width 427 height 207
click at [250, 162] on td at bounding box center [282, 168] width 296 height 13
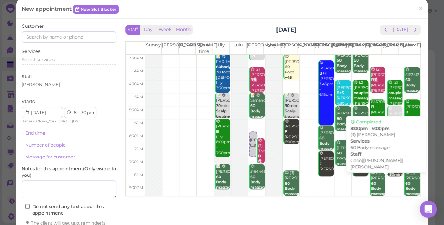
scroll to position [0, 0]
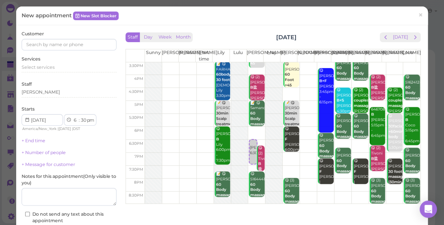
click at [271, 164] on div at bounding box center [273, 67] width 17 height 271
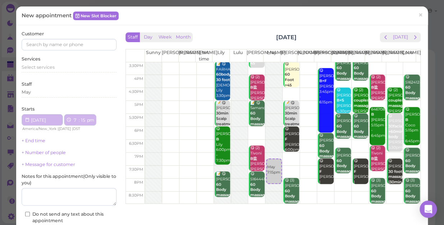
select select "7"
select select "15"
click at [250, 192] on div "😋 5164441481 60 Body massage [PERSON_NAME] 7:45pm - 8:45pm" at bounding box center [257, 194] width 15 height 47
click at [250, 190] on b "60 Body massage" at bounding box center [258, 189] width 17 height 15
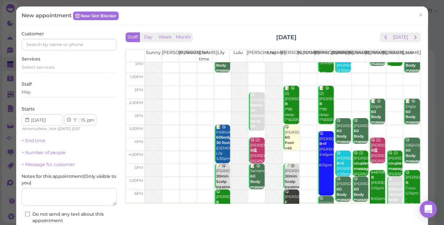
scroll to position [65, 0]
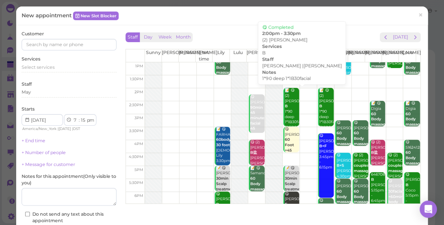
click at [286, 113] on div "📝 😋 (2) [PERSON_NAME] 1*90 deep 1*1B30facial [PERSON_NAME] |[PERSON_NAME] 2:00p…" at bounding box center [291, 122] width 15 height 69
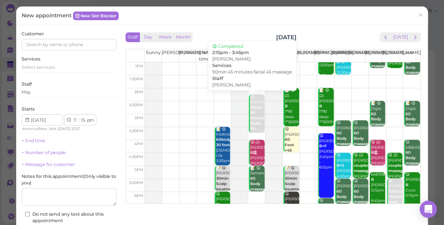
click at [250, 114] on b "90min 45 minutes facial 45 massage" at bounding box center [258, 120] width 17 height 31
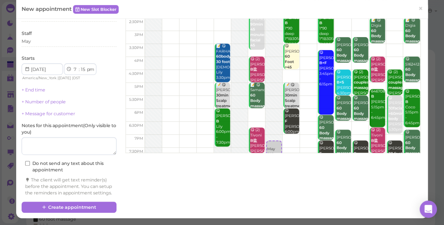
scroll to position [130, 0]
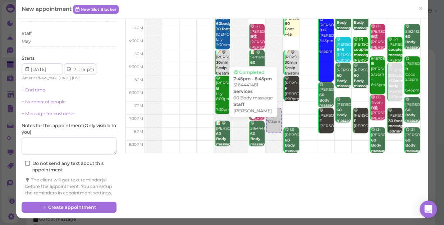
click at [250, 131] on b "60 Body massage" at bounding box center [258, 138] width 17 height 15
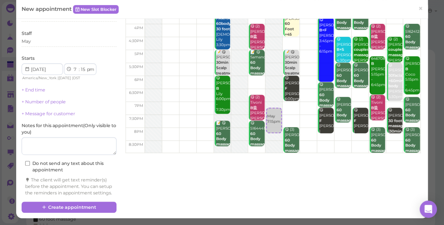
click at [250, 131] on b "60 Body massage" at bounding box center [258, 138] width 17 height 15
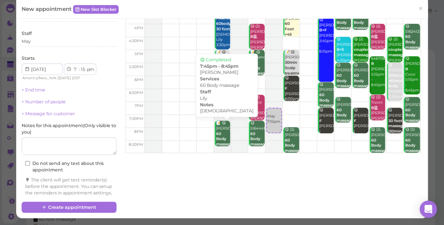
click at [219, 124] on div "📝 😋 Sue 60 Body massage shia Lily 7:45pm - 8:45pm" at bounding box center [223, 146] width 15 height 53
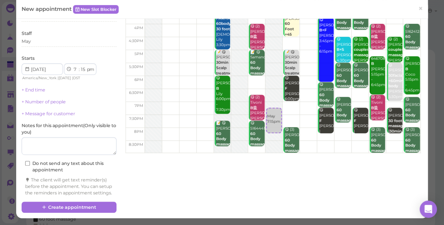
click at [217, 126] on div "📝 😋 Sue 60 Body massage shia Lily 7:45pm - 8:45pm" at bounding box center [223, 146] width 15 height 53
drag, startPoint x: 270, startPoint y: 122, endPoint x: 265, endPoint y: 150, distance: 27.8
click at [265, 150] on div "Customer Services Select services Staff May Starts 1 2 3 4 5 6 7 8 9 10 11 12 :…" at bounding box center [222, 96] width 408 height 233
click at [334, 129] on td at bounding box center [282, 134] width 275 height 13
select select "8"
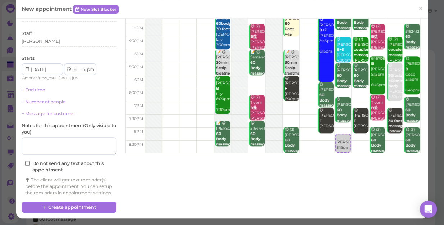
click at [315, 141] on td at bounding box center [282, 147] width 275 height 13
select select "45"
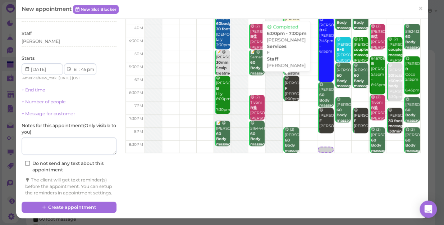
click at [285, 86] on b "F" at bounding box center [286, 88] width 3 height 5
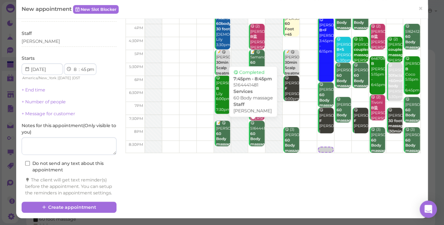
click at [250, 131] on b "60 Body massage" at bounding box center [258, 138] width 17 height 15
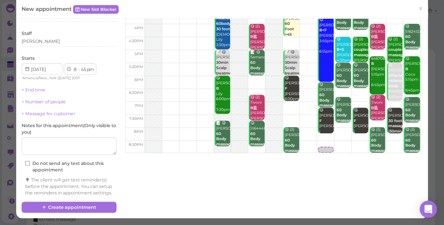
drag, startPoint x: 250, startPoint y: 125, endPoint x: 293, endPoint y: 158, distance: 54.4
click at [293, 158] on div "Customer Services Select services Staff [PERSON_NAME] Starts 1 2 3 4 5 6 7 8 9 …" at bounding box center [222, 96] width 408 height 233
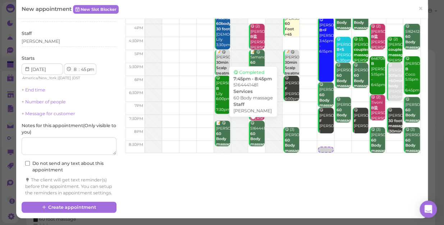
click at [252, 131] on b "60 Body massage" at bounding box center [258, 138] width 17 height 15
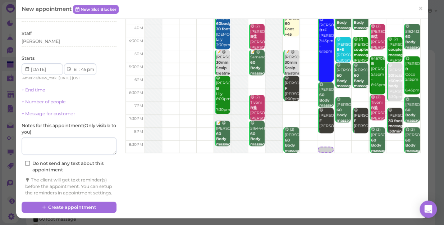
click at [252, 131] on b "60 Body massage" at bounding box center [258, 138] width 17 height 15
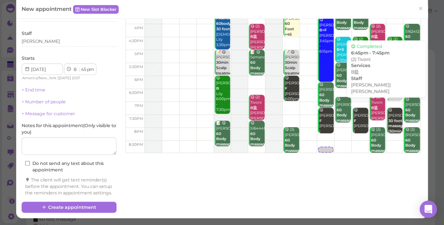
scroll to position [56, 0]
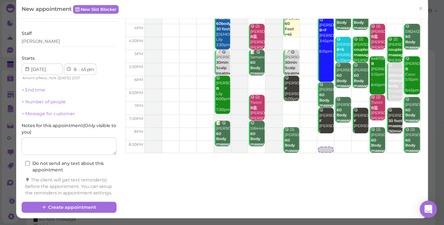
click at [318, 146] on link "[PERSON_NAME] 8:45pm" at bounding box center [326, 149] width 16 height 6
click at [337, 151] on div "Customer Services Select services Staff [PERSON_NAME] Starts 1 2 3 4 5 6 7 8 9 …" at bounding box center [222, 96] width 408 height 233
click at [334, 145] on td at bounding box center [282, 147] width 275 height 13
click at [352, 147] on div "Customer Services Select services Staff [PERSON_NAME] Starts 1 2 3 4 5 6 7 8 9 …" at bounding box center [222, 96] width 408 height 233
click at [353, 145] on td at bounding box center [282, 147] width 275 height 13
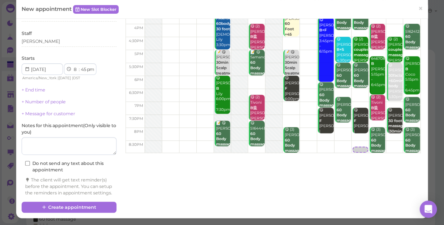
click at [334, 145] on td at bounding box center [282, 147] width 275 height 13
click at [334, 145] on div "10:30am 11am 11:30am 12pm 12:30pm 1pm 1:30pm 2pm 2:30pm 3pm 3:30pm 4pm 4:30pm 5…" at bounding box center [273, 17] width 294 height 271
click at [316, 141] on td at bounding box center [282, 147] width 275 height 13
click at [299, 141] on td at bounding box center [282, 147] width 275 height 13
click at [311, 159] on div "Customer Services Select services Staff [GEOGRAPHIC_DATA] Starts 1 2 3 4 5 6 7 …" at bounding box center [222, 96] width 408 height 233
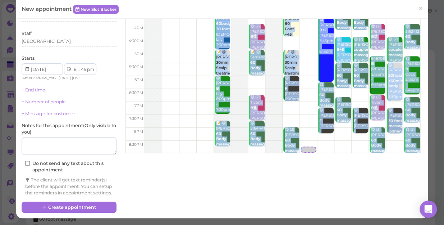
click at [311, 159] on div "Customer Services Select services Staff [GEOGRAPHIC_DATA] Starts 1 2 3 4 5 6 7 …" at bounding box center [222, 96] width 408 height 233
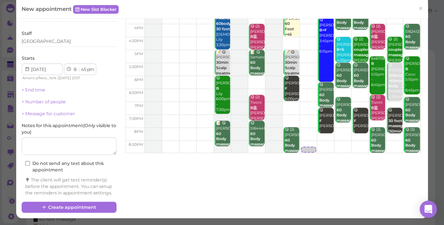
click at [293, 115] on td at bounding box center [282, 121] width 275 height 13
select select "7"
select select "30"
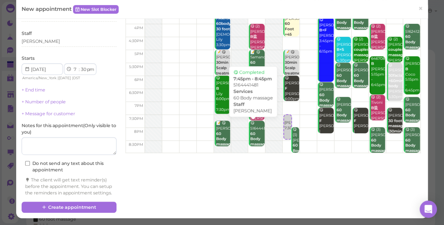
click at [250, 131] on b "60 Body massage" at bounding box center [258, 138] width 17 height 15
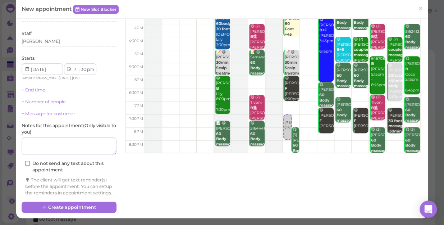
click at [209, 159] on div "Customer Services Select services Staff [PERSON_NAME] Starts 1 2 3 4 5 6 7 8 9 …" at bounding box center [222, 96] width 408 height 233
click at [329, 146] on td at bounding box center [282, 147] width 275 height 13
select select "8"
select select "45"
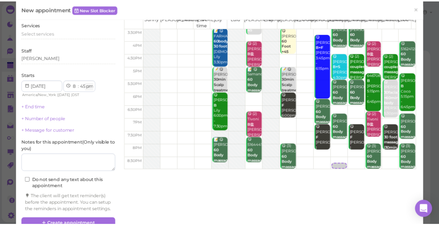
scroll to position [0, 0]
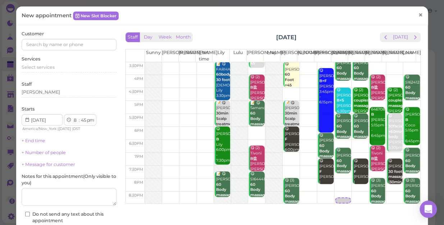
click at [418, 14] on span "×" at bounding box center [420, 15] width 5 height 10
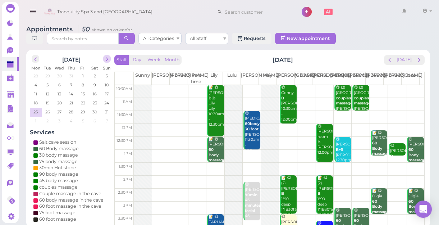
click at [105, 60] on span "next" at bounding box center [107, 59] width 7 height 7
click at [48, 83] on span "9" at bounding box center [48, 85] width 4 height 6
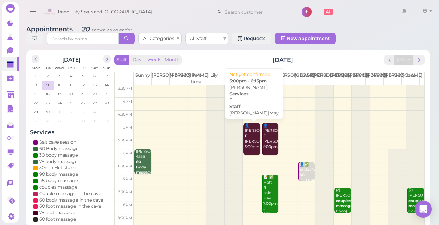
scroll to position [3, 0]
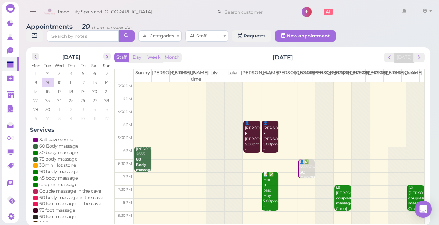
click at [418, 164] on div at bounding box center [415, 88] width 18 height 271
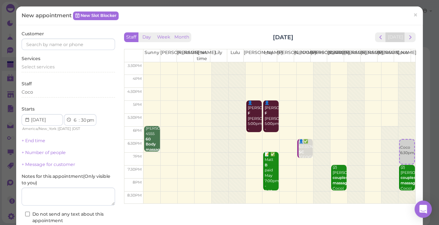
scroll to position [32, 0]
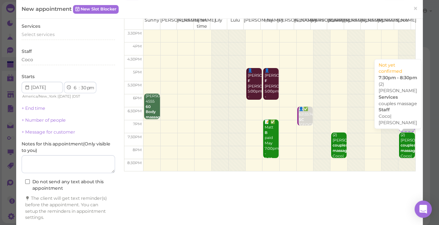
click at [402, 141] on div "(2) [PERSON_NAME] couples massage Coco|[PERSON_NAME] 7:30pm - 8:30pm" at bounding box center [407, 155] width 15 height 47
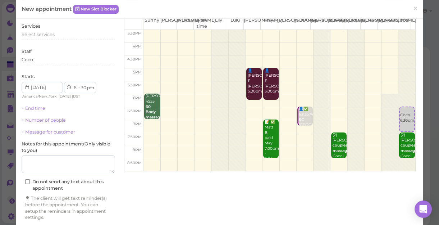
click at [401, 144] on b "couples massage" at bounding box center [409, 148] width 17 height 10
click at [400, 156] on div "(2) [PERSON_NAME] couples massage Coco|[PERSON_NAME] 7:30pm - 8:30pm" at bounding box center [407, 155] width 15 height 47
